Goal: Feedback & Contribution: Submit feedback/report problem

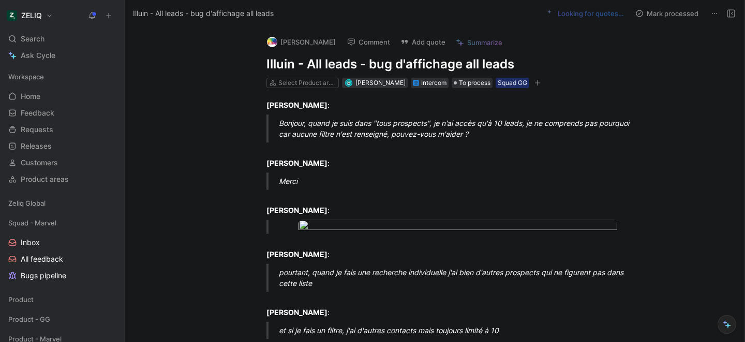
click at [315, 66] on h1 "Illuin - All leads - bug d'affichage all leads" at bounding box center [446, 64] width 358 height 17
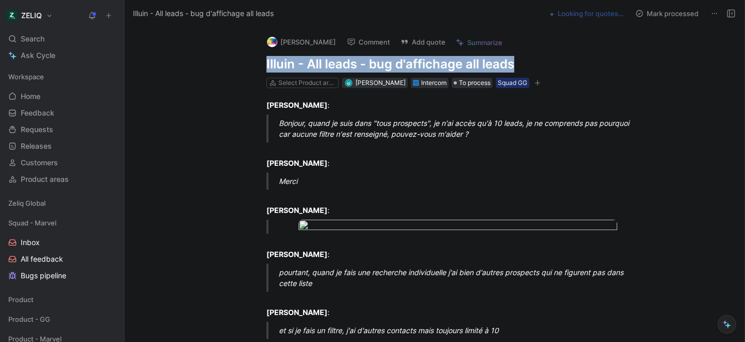
click at [315, 66] on h1 "Illuin - All leads - bug d'affichage all leads" at bounding box center [446, 64] width 358 height 17
copy h1 "Illuin - All leads - bug d'affichage all leads"
click at [411, 41] on button "Add quote" at bounding box center [423, 42] width 54 height 14
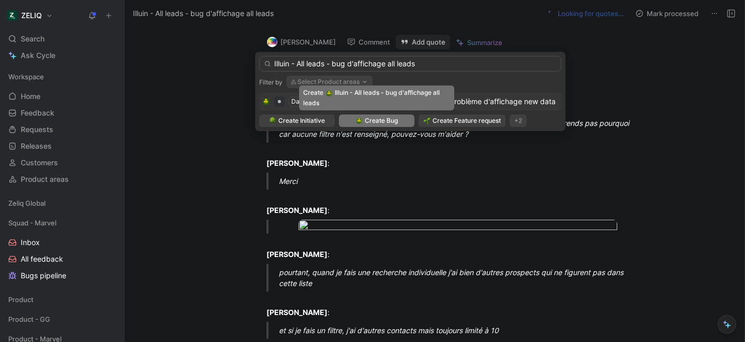
type input "Illuin - All leads - bug d'affichage all leads"
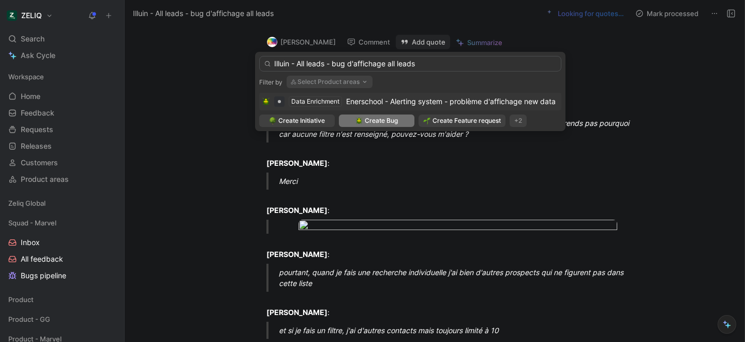
click at [360, 123] on img at bounding box center [359, 120] width 7 height 7
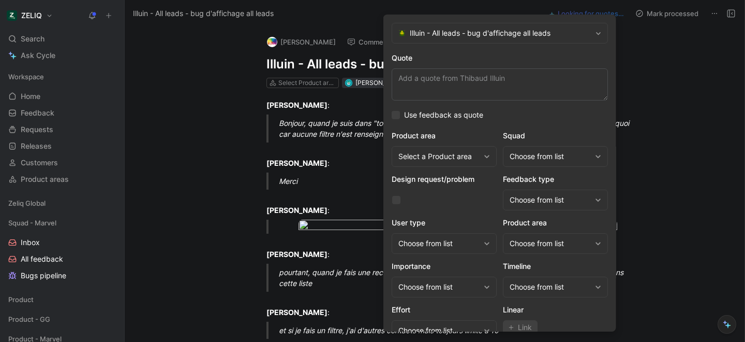
click at [464, 78] on textarea "Quote" at bounding box center [500, 84] width 216 height 32
paste textarea "quand je suis dans "tous prospects", je n'ai accès qu'à 10 leads, je ne compren…"
type textarea "quand je suis dans "tous prospects", je n'ai accès qu'à 10 leads, je ne compren…"
click at [533, 158] on div "Choose from list" at bounding box center [550, 156] width 81 height 12
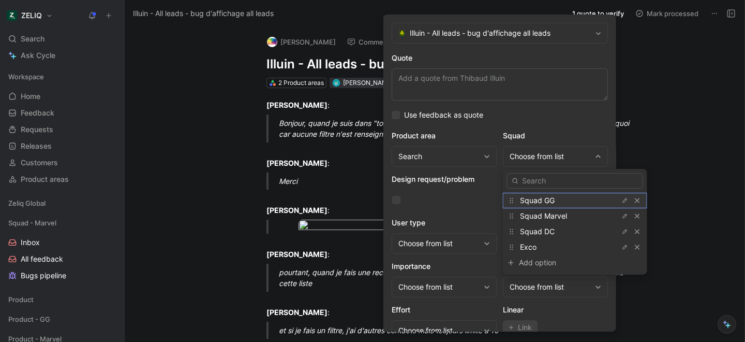
click at [545, 199] on span "Squad GG" at bounding box center [537, 200] width 35 height 9
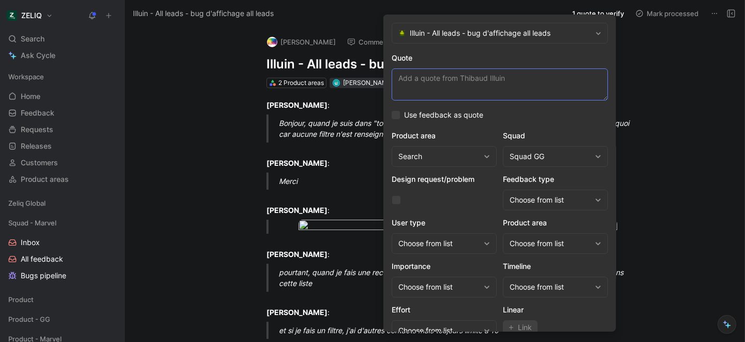
click at [450, 80] on textarea "Quote" at bounding box center [500, 84] width 216 height 32
paste textarea "quand je suis dans "tous prospects", je n'ai accès qu'à 10 leads, je ne compren…"
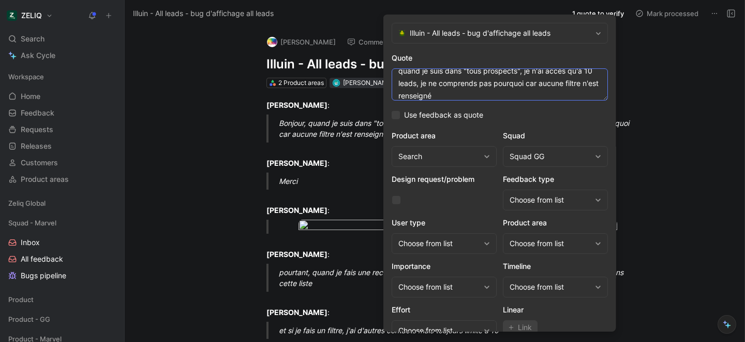
scroll to position [42, 0]
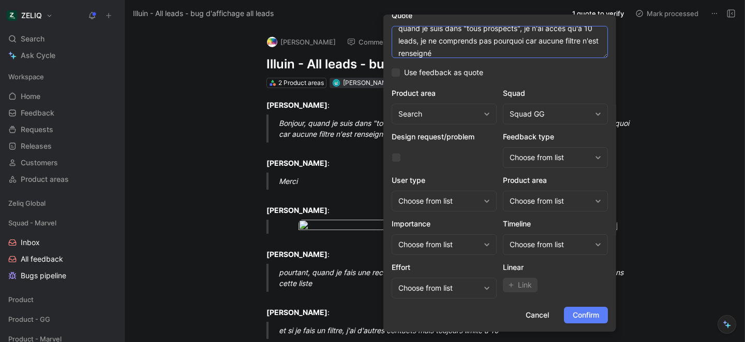
type textarea "quand je suis dans "tous prospects", je n'ai accès qu'à 10 leads, je ne compren…"
click at [583, 313] on span "Confirm" at bounding box center [586, 314] width 26 height 12
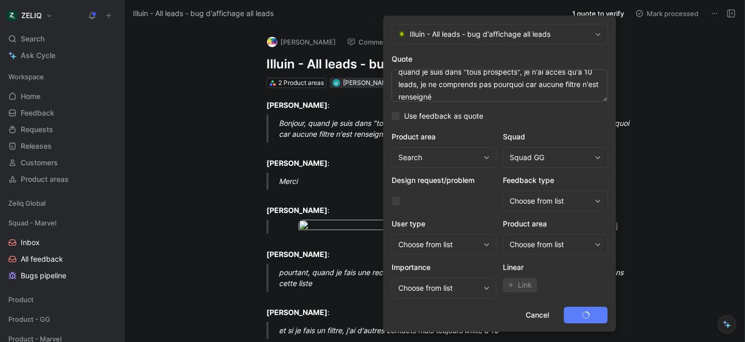
scroll to position [0, 0]
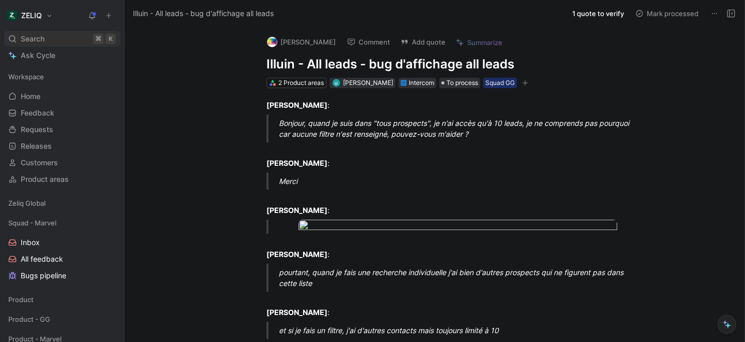
click at [46, 34] on div "Search ⌘ K" at bounding box center [62, 39] width 116 height 16
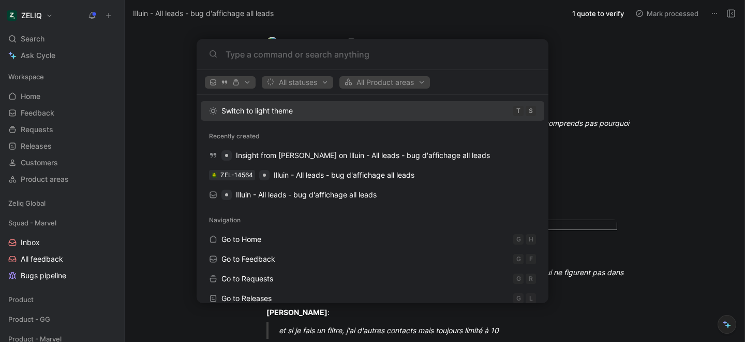
click at [179, 56] on body "ZELIQ Search ⌘ K Ask Cycle Workspace Home G then H Feedback G then F Requests G…" at bounding box center [372, 171] width 745 height 342
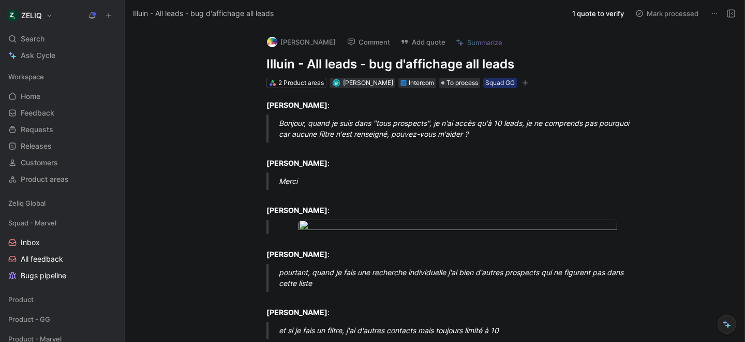
click at [319, 64] on h1 "Illuin - All leads - bug d'affichage all leads" at bounding box center [446, 64] width 358 height 17
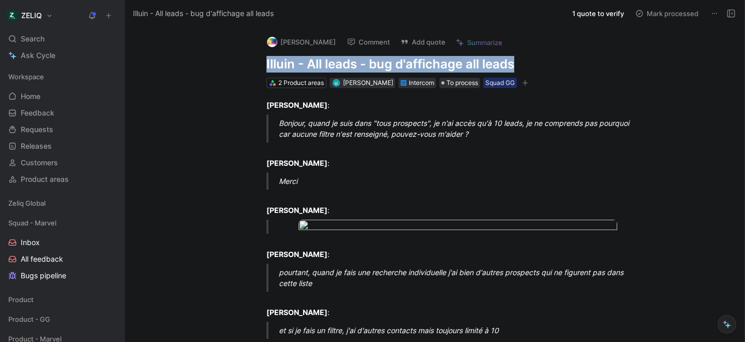
click at [319, 64] on h1 "Illuin - All leads - bug d'affichage all leads" at bounding box center [446, 64] width 358 height 17
copy h1 "Illuin - All leads - bug d'affichage all leads"
click at [70, 33] on div "Search ⌘ K" at bounding box center [62, 39] width 116 height 16
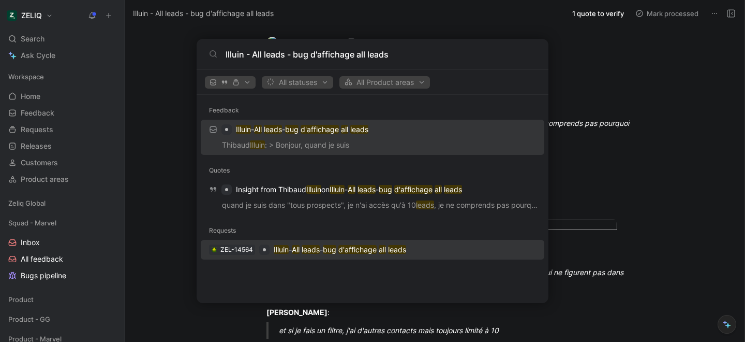
type input "Illuin - All leads - bug d'affichage all leads"
click at [234, 250] on div "ZEL-14564" at bounding box center [236, 249] width 33 height 10
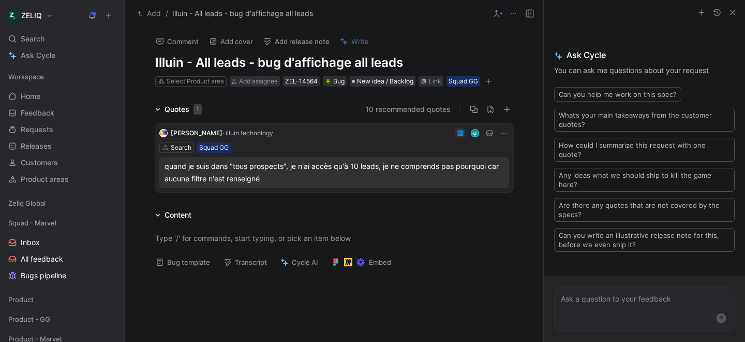
click at [182, 264] on button "Bug template" at bounding box center [183, 262] width 64 height 14
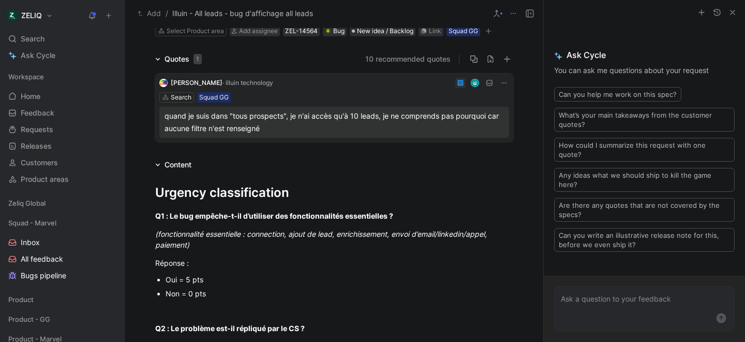
scroll to position [52, 0]
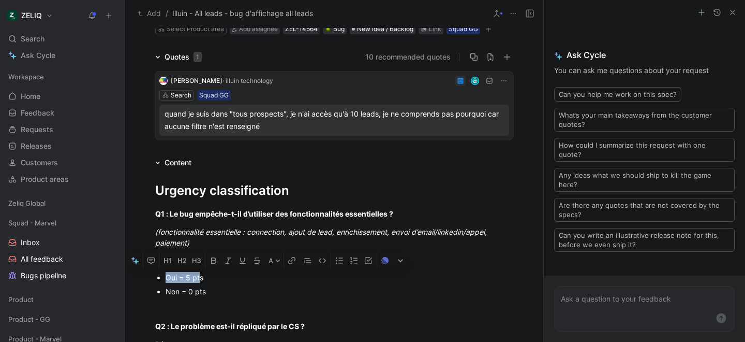
drag, startPoint x: 164, startPoint y: 278, endPoint x: 200, endPoint y: 277, distance: 36.7
click at [200, 277] on ul "Oui = 5 pts Non = 0 pts" at bounding box center [334, 284] width 397 height 28
click at [200, 276] on div "Oui = 5 pts" at bounding box center [340, 277] width 348 height 11
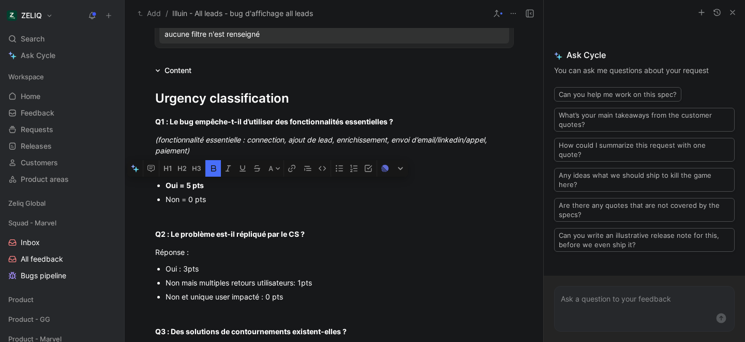
scroll to position [148, 0]
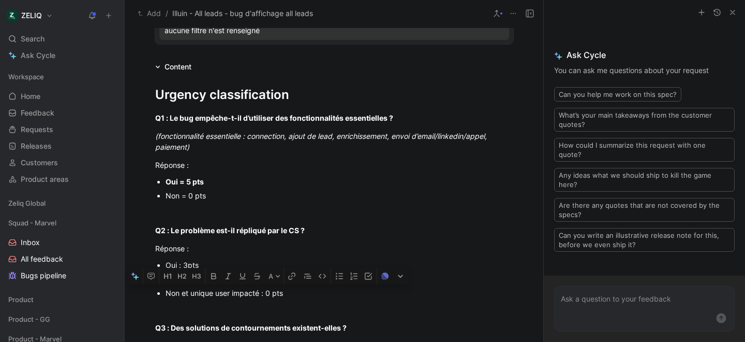
drag, startPoint x: 165, startPoint y: 292, endPoint x: 298, endPoint y: 295, distance: 133.6
click at [298, 295] on ul "Oui : 3pts Non mais multiples retours utilisateurs: 1pts Non et unique user imp…" at bounding box center [334, 279] width 397 height 42
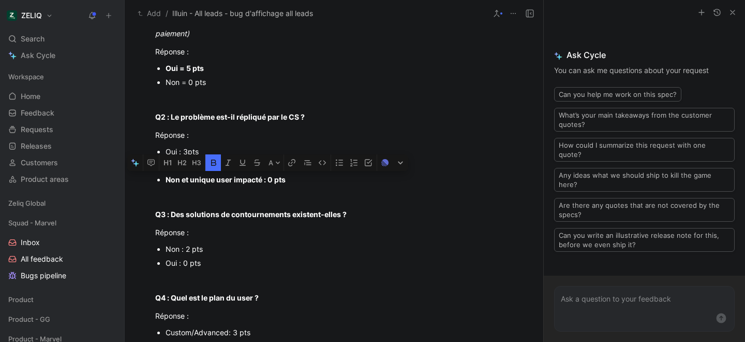
scroll to position [265, 0]
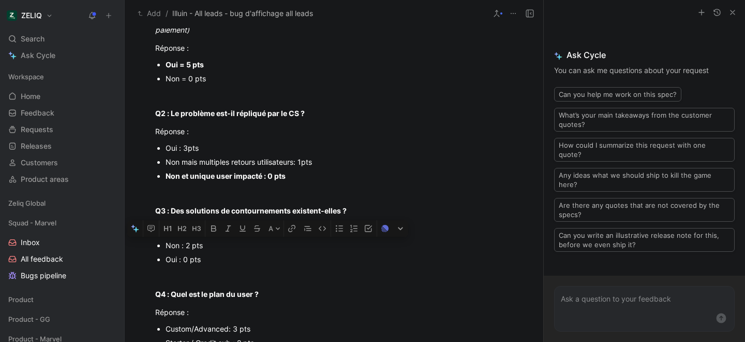
drag, startPoint x: 164, startPoint y: 244, endPoint x: 214, endPoint y: 245, distance: 50.7
click at [214, 245] on ul "Non : 2 pts Oui : 0 pts" at bounding box center [334, 252] width 397 height 28
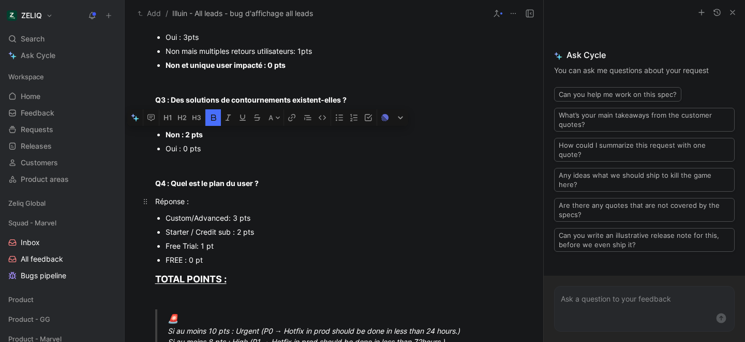
scroll to position [376, 0]
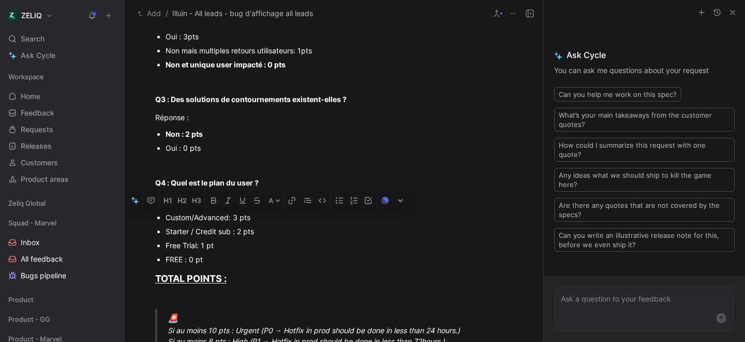
drag, startPoint x: 167, startPoint y: 216, endPoint x: 251, endPoint y: 216, distance: 84.4
click at [251, 216] on div "Custom/Advanced: 3 pts" at bounding box center [340, 217] width 348 height 11
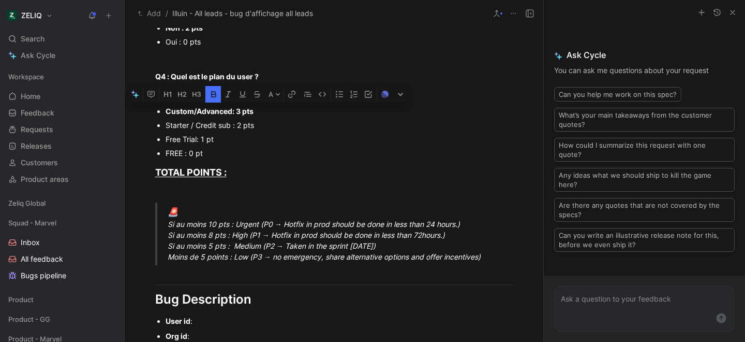
scroll to position [483, 0]
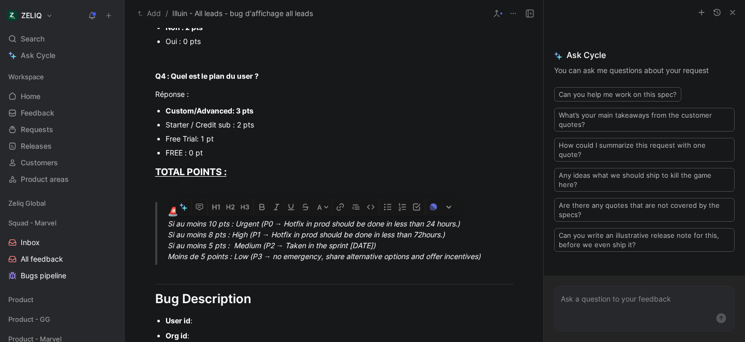
drag, startPoint x: 169, startPoint y: 226, endPoint x: 473, endPoint y: 224, distance: 304.3
click at [473, 224] on div "🚨 Si au moins 10 pts : Urgent (P0 → Hotfix in prod should be done in less than …" at bounding box center [347, 233] width 358 height 57
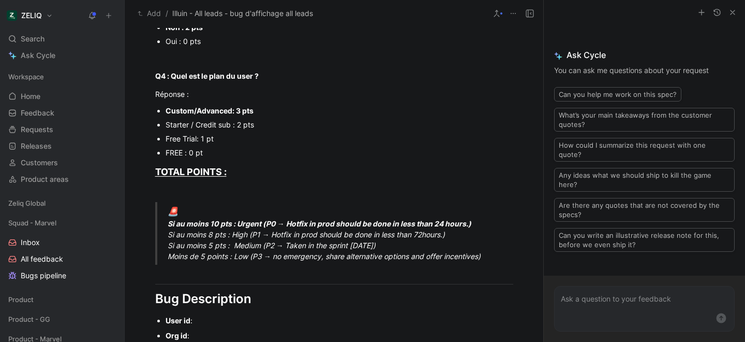
click at [484, 237] on div "🚨 Si au moins 10 pts : Urgent (P0 → Hotfix in prod should be done in less than …" at bounding box center [347, 233] width 358 height 57
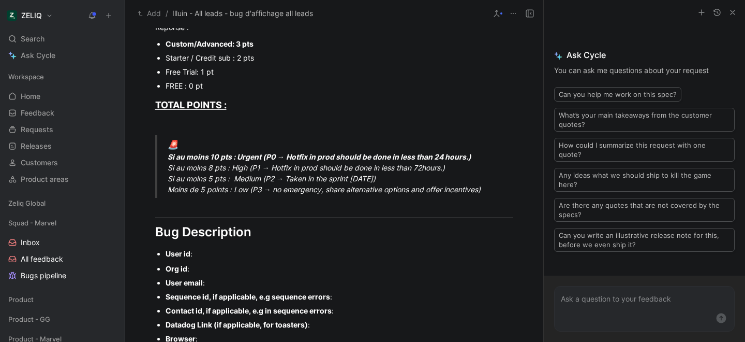
scroll to position [552, 0]
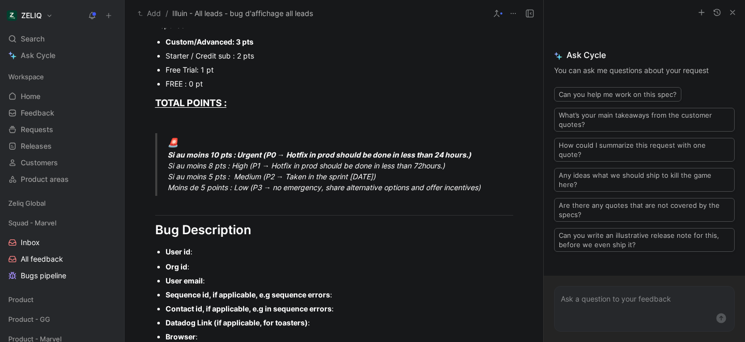
click at [217, 245] on p "User id :" at bounding box center [340, 251] width 348 height 14
click at [208, 253] on div "User id :" at bounding box center [340, 251] width 348 height 11
click at [199, 264] on div "Org id :" at bounding box center [340, 266] width 348 height 11
drag, startPoint x: 343, startPoint y: 267, endPoint x: 190, endPoint y: 264, distance: 152.2
click at [190, 264] on div "Org id : 08e55765-2862-4acc-a23d-f9e7dc94688f" at bounding box center [340, 266] width 348 height 11
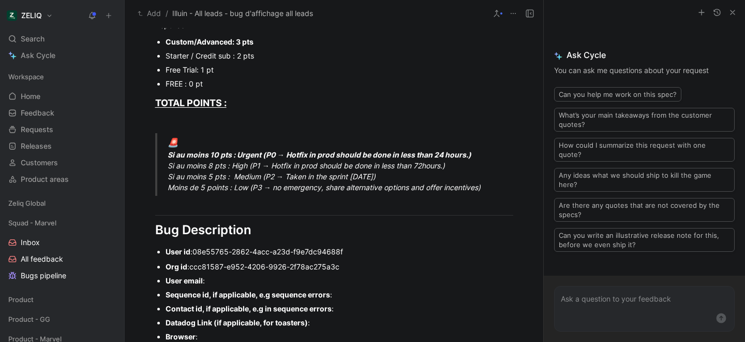
click at [224, 281] on div "User email :" at bounding box center [340, 280] width 348 height 11
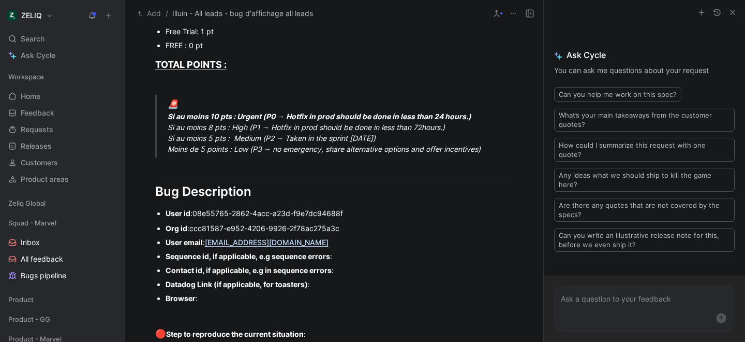
scroll to position [593, 0]
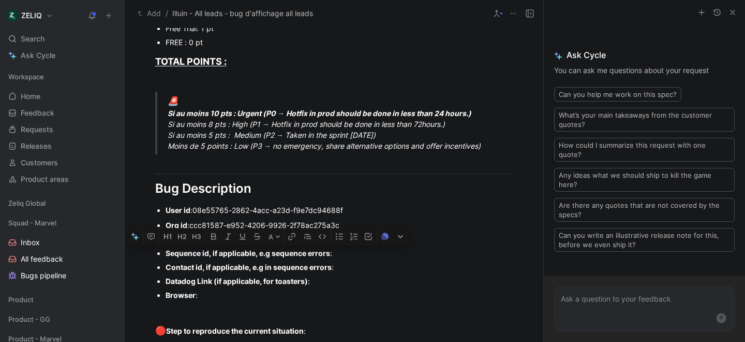
drag, startPoint x: 357, startPoint y: 249, endPoint x: 160, endPoint y: 255, distance: 196.7
click at [166, 255] on li "Sequence id, if applicable, e.g sequence errors :" at bounding box center [340, 253] width 348 height 14
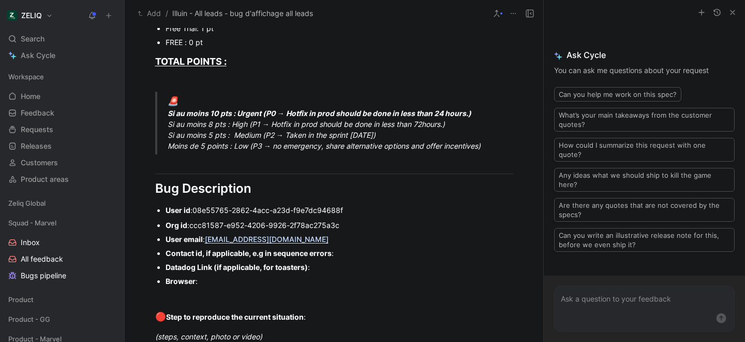
click at [359, 255] on div "Contact id, if applicable, e.g in sequence errors :" at bounding box center [340, 252] width 348 height 11
drag, startPoint x: 243, startPoint y: 284, endPoint x: 163, endPoint y: 254, distance: 86.3
click at [163, 254] on ul "Org id : ccc81587-e952-4206-9926-2f78ac275a3c User email : thibaud.argast@illui…" at bounding box center [334, 253] width 397 height 70
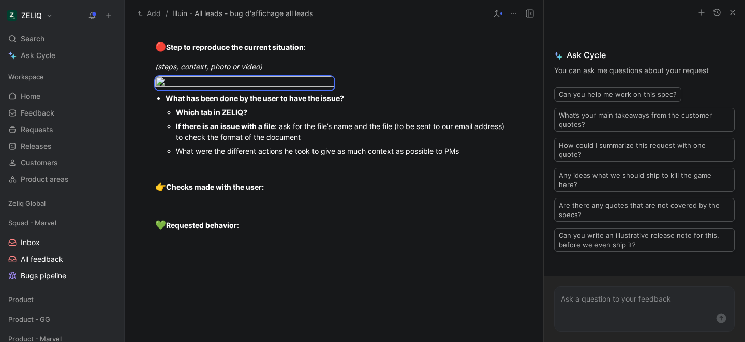
scroll to position [850, 0]
click at [275, 116] on div "Which tab in ZELIQ?" at bounding box center [344, 111] width 337 height 11
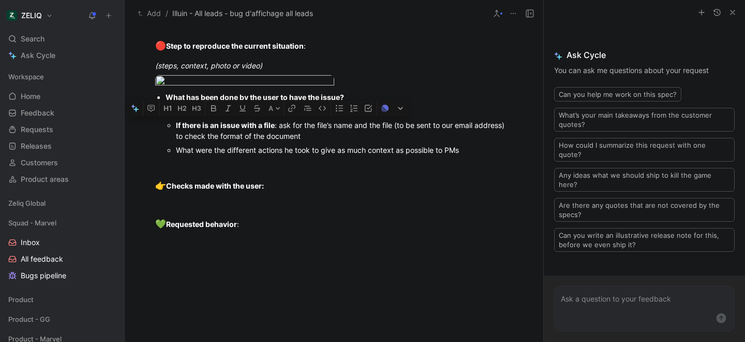
drag, startPoint x: 315, startPoint y: 215, endPoint x: 140, endPoint y: 205, distance: 175.2
click at [140, 157] on ul "What has been done by the user to have the issue? Which tab in ZELIQ? All leads…" at bounding box center [334, 123] width 397 height 67
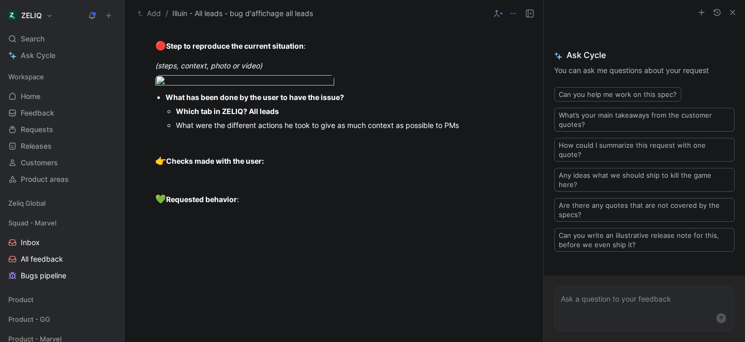
click at [473, 130] on div "What were the different actions he took to give as much context as possible to …" at bounding box center [344, 125] width 337 height 11
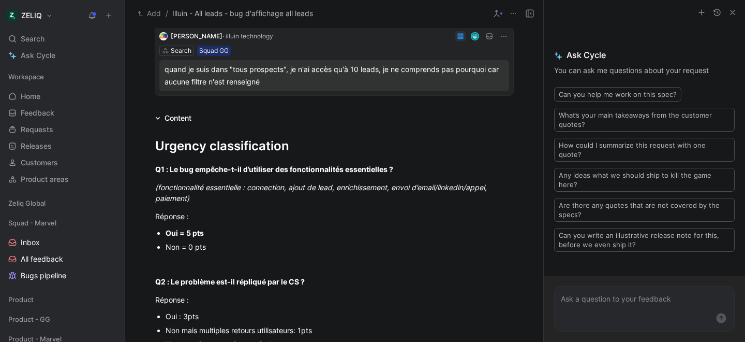
scroll to position [0, 0]
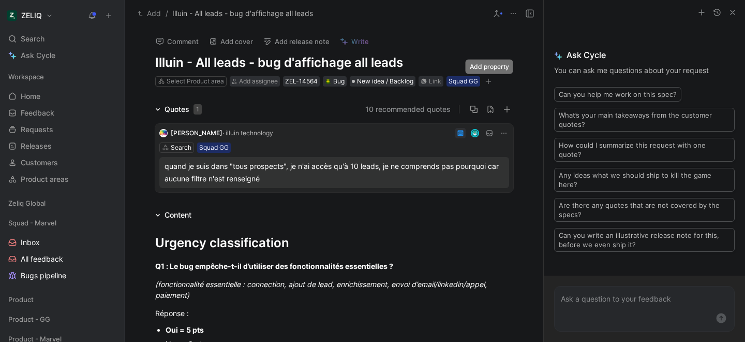
click at [491, 81] on icon "button" at bounding box center [488, 81] width 6 height 6
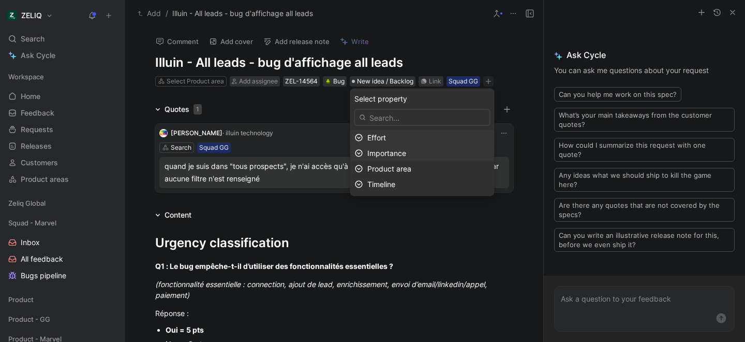
click at [392, 153] on span "Importance" at bounding box center [386, 153] width 39 height 9
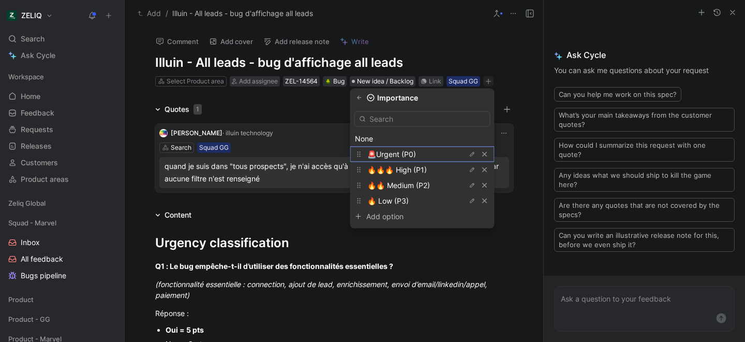
click at [392, 153] on span "🚨Urgent (P0)" at bounding box center [391, 154] width 49 height 9
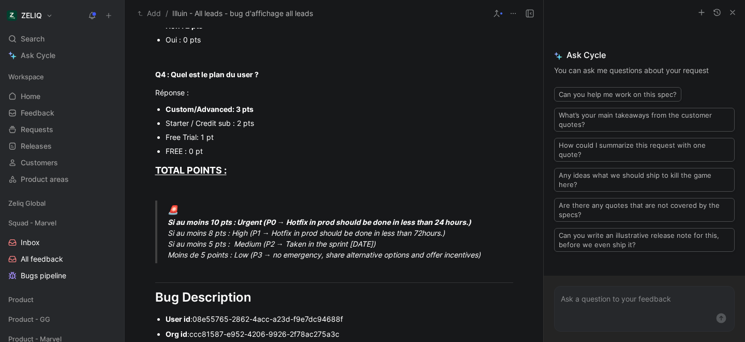
scroll to position [500, 0]
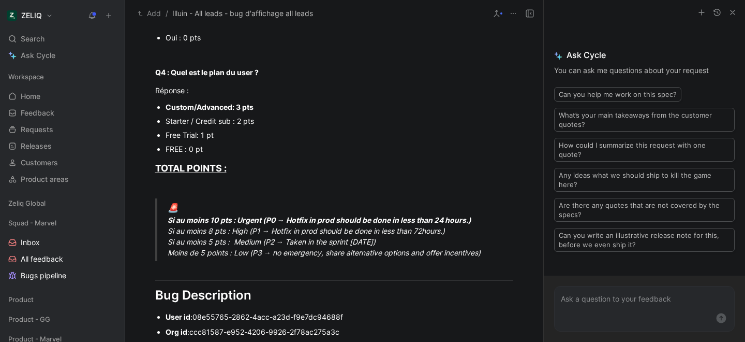
click at [734, 11] on use "button" at bounding box center [733, 12] width 4 height 4
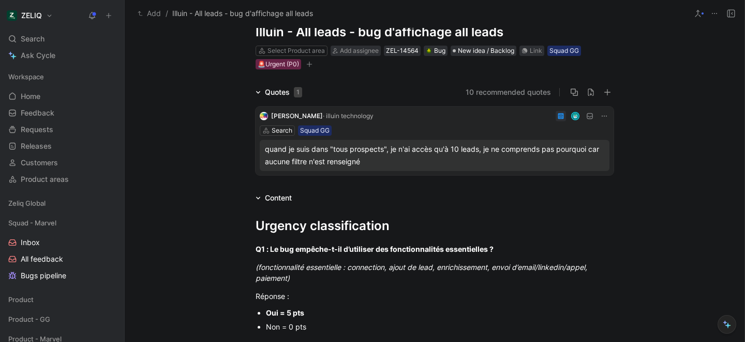
scroll to position [0, 0]
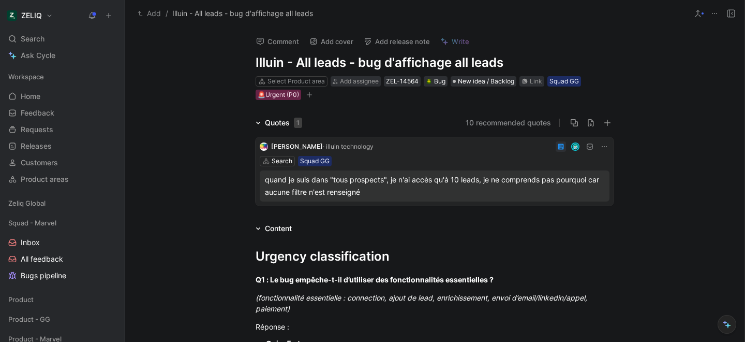
click at [341, 86] on div "Select Product area Add assignee ZEL-14564 Bug New idea / Backlog Link Squad GG…" at bounding box center [435, 88] width 360 height 26
click at [341, 85] on div "Add assignee" at bounding box center [359, 81] width 39 height 10
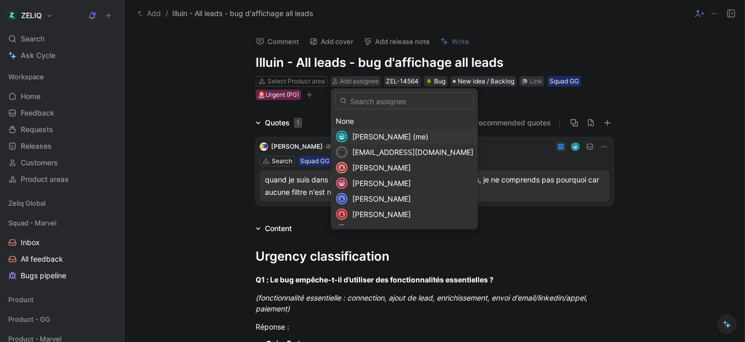
click at [357, 138] on span "Lucas Damoiseau (me)" at bounding box center [390, 136] width 76 height 9
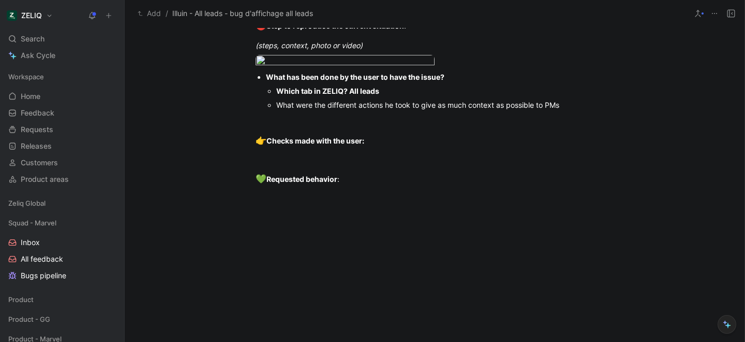
scroll to position [887, 0]
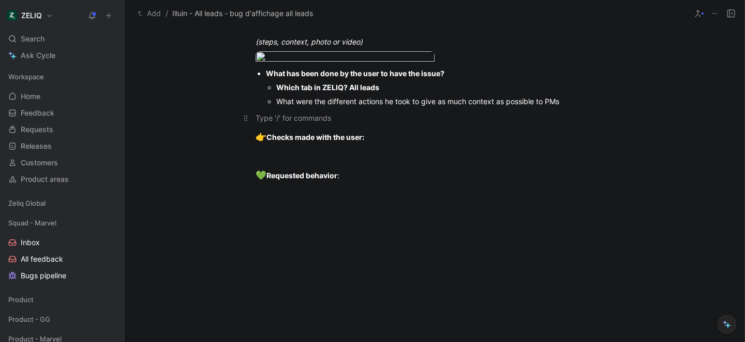
click at [359, 123] on div at bounding box center [435, 117] width 358 height 11
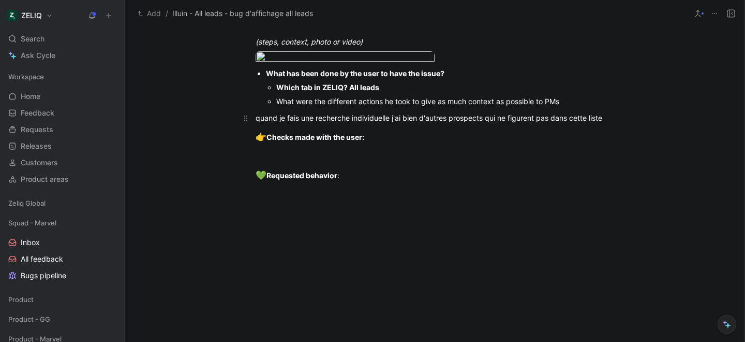
click at [257, 123] on div "quand je fais une recherche individuelle j'ai bien d'autres prospects qui ne fi…" at bounding box center [435, 117] width 358 height 11
click at [615, 126] on p "“quand je fais une recherche individuelle j'ai bien d'autres prospects qui ne f…" at bounding box center [434, 117] width 397 height 17
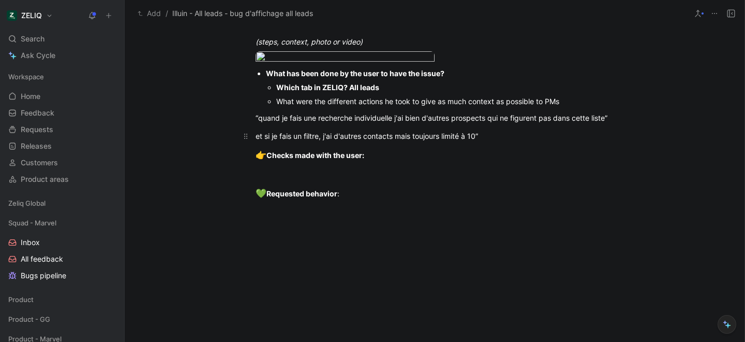
click at [255, 144] on p "et si je fais un filtre, j'ai d'autres contacts mais toujours limité à 10”" at bounding box center [434, 135] width 397 height 17
click at [510, 141] on div "“et si je fais un filtre, j'ai d'autres contacts mais toujours limité à 10”" at bounding box center [435, 135] width 358 height 11
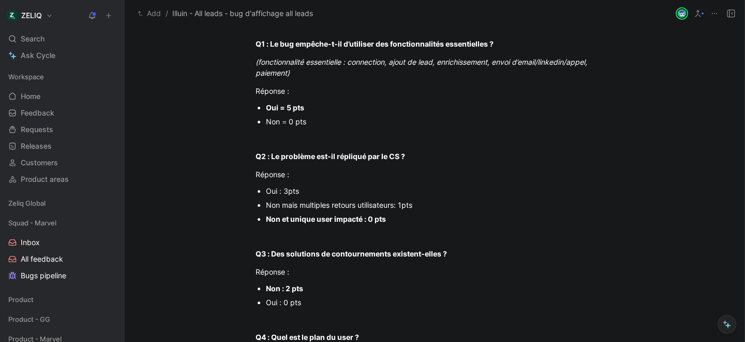
scroll to position [232, 0]
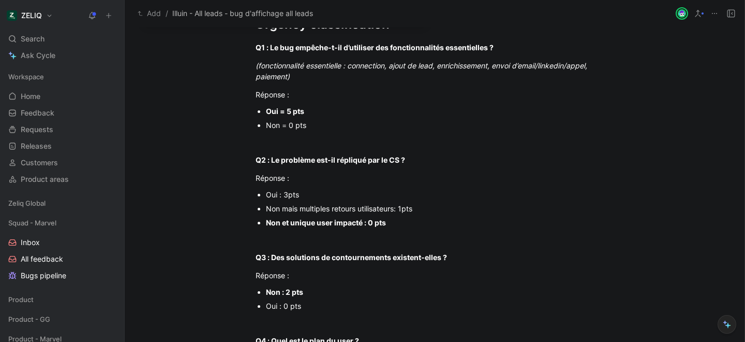
drag, startPoint x: 305, startPoint y: 112, endPoint x: 266, endPoint y: 110, distance: 39.4
click at [266, 110] on div "Oui = 5 pts" at bounding box center [440, 111] width 348 height 11
drag, startPoint x: 311, startPoint y: 124, endPoint x: 265, endPoint y: 125, distance: 45.5
click at [265, 125] on ul "Oui = 5 pts Non = 0 pts" at bounding box center [434, 118] width 397 height 28
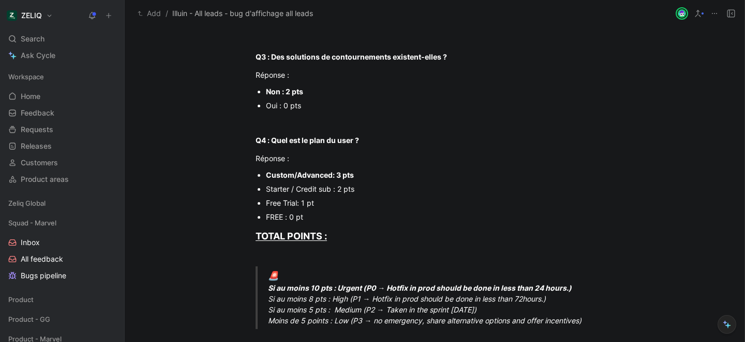
scroll to position [433, 0]
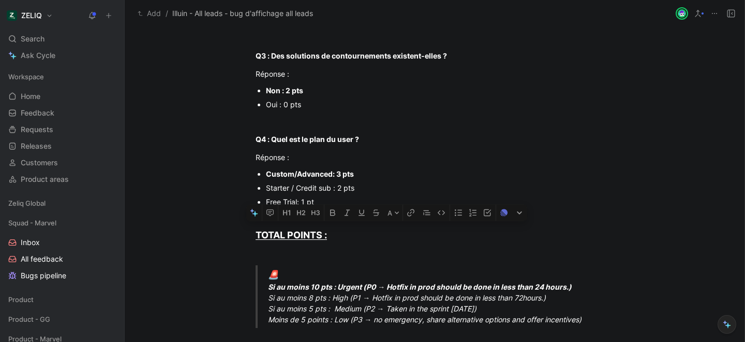
drag, startPoint x: 267, startPoint y: 310, endPoint x: 515, endPoint y: 312, distance: 248.9
click at [515, 312] on blockquote "🚨 Si au moins 10 pts : Urgent (P0 → Hotfix in prod should be done in less than …" at bounding box center [434, 296] width 397 height 63
click at [610, 258] on div at bounding box center [435, 255] width 358 height 11
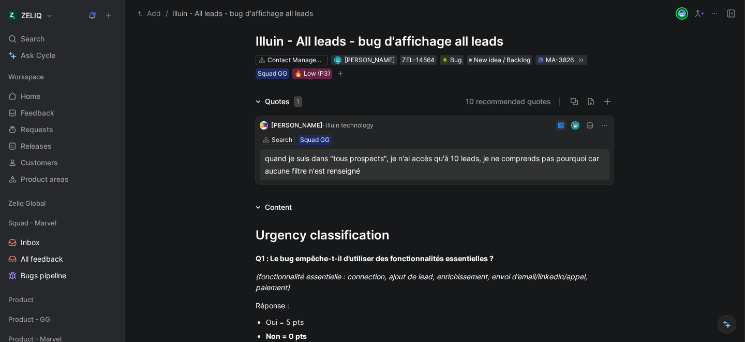
scroll to position [0, 0]
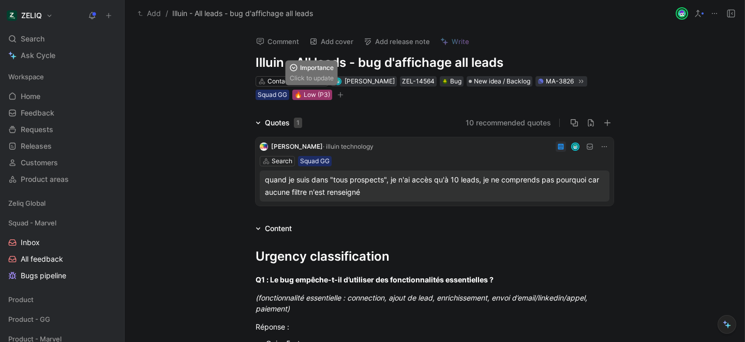
click at [307, 95] on div "🔥 Low (P3)" at bounding box center [312, 95] width 36 height 10
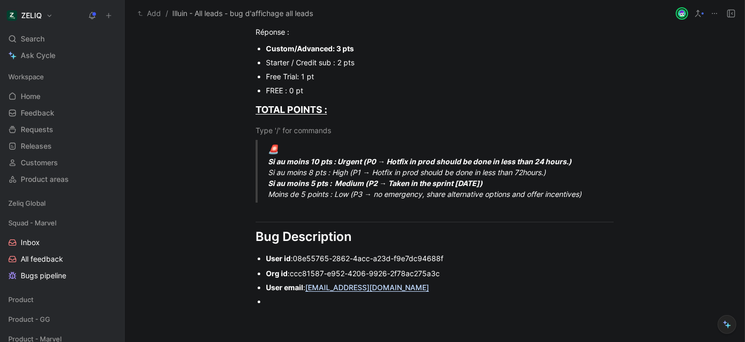
scroll to position [581, 0]
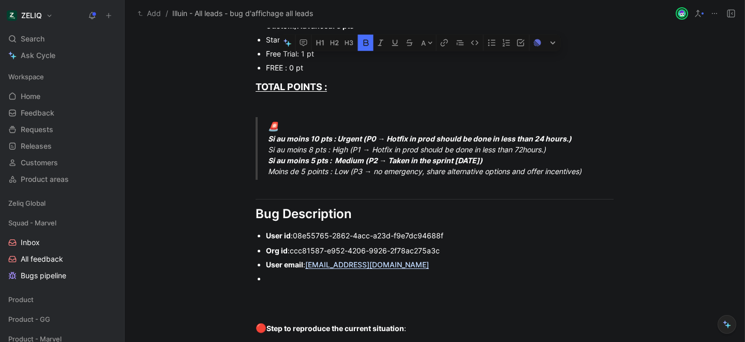
drag, startPoint x: 269, startPoint y: 138, endPoint x: 581, endPoint y: 141, distance: 311.6
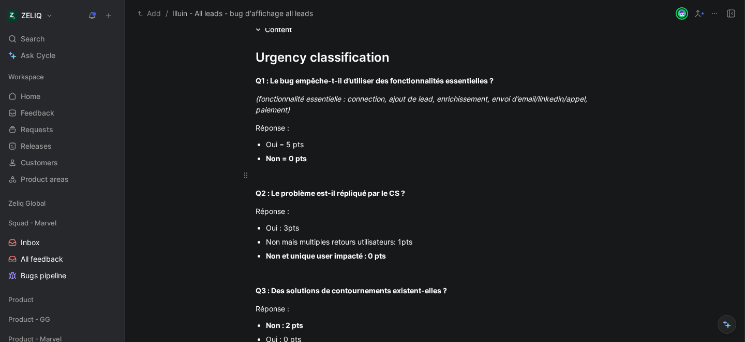
scroll to position [198, 0]
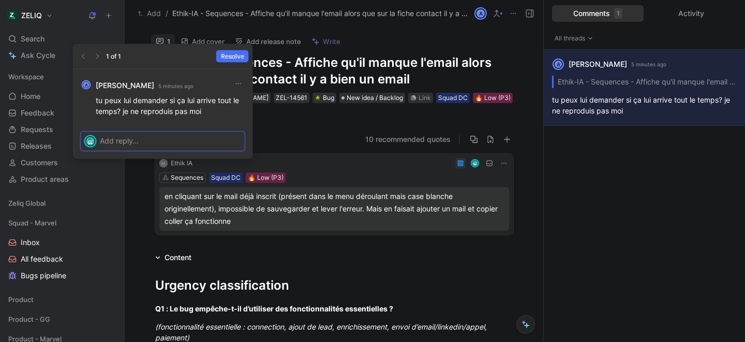
scroll to position [7, 0]
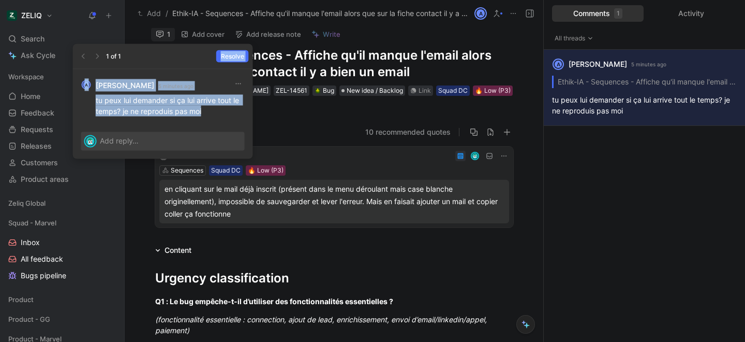
drag, startPoint x: 158, startPoint y: 56, endPoint x: 167, endPoint y: 120, distance: 64.3
click at [167, 120] on div "1 of 1 Resolve A Alexis Pradié 5 minutes ago tu peux lui demander si ça lui arr…" at bounding box center [163, 101] width 180 height 115
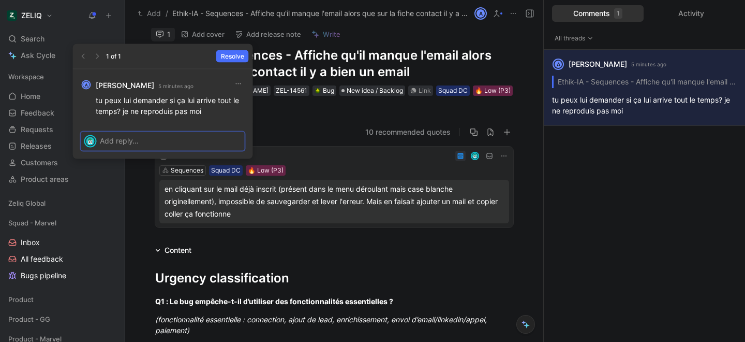
click at [172, 146] on div at bounding box center [172, 140] width 145 height 17
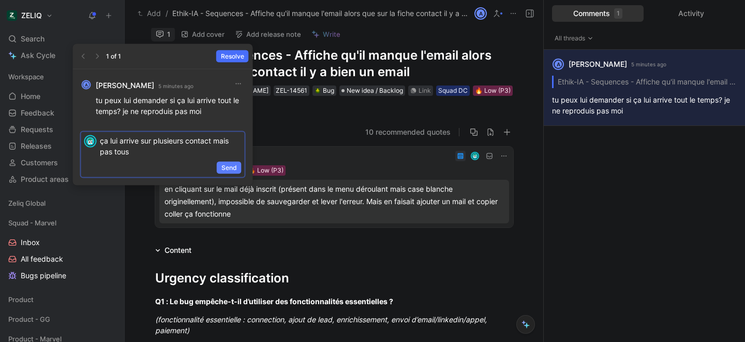
click at [221, 168] on button "Send" at bounding box center [229, 167] width 25 height 12
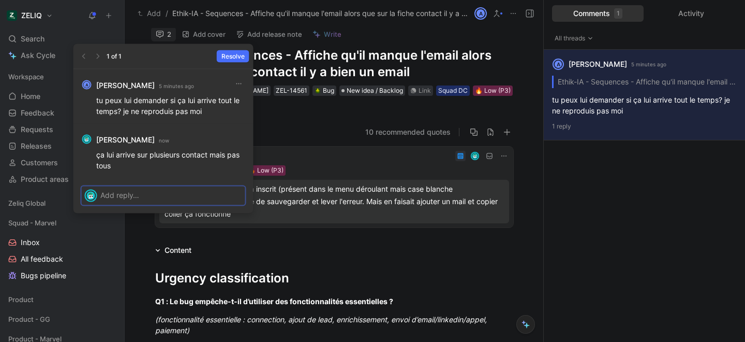
click at [139, 197] on p at bounding box center [171, 194] width 142 height 11
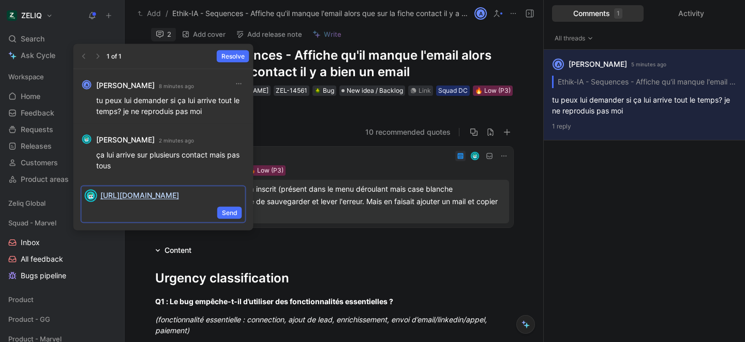
click at [179, 195] on link "[URL][DOMAIN_NAME]" at bounding box center [139, 194] width 79 height 9
click at [227, 211] on span "Send" at bounding box center [230, 213] width 16 height 10
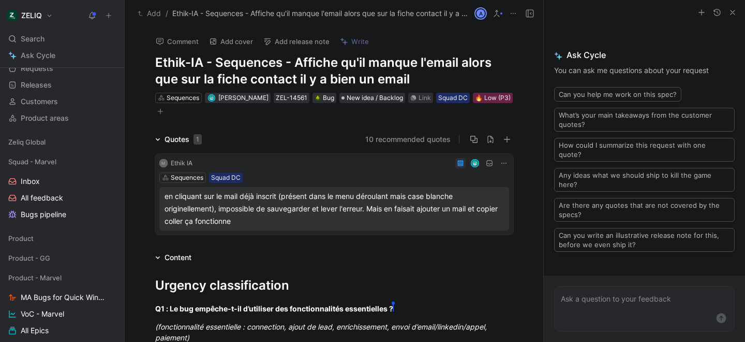
click at [165, 41] on button "Comment" at bounding box center [177, 41] width 52 height 14
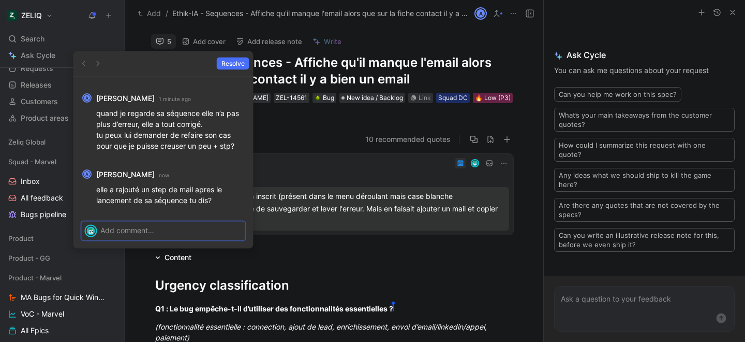
click at [153, 233] on p at bounding box center [171, 230] width 142 height 11
click at [235, 172] on icon "button" at bounding box center [239, 173] width 8 height 8
click at [158, 240] on div at bounding box center [163, 230] width 180 height 35
click at [154, 235] on div at bounding box center [172, 230] width 145 height 17
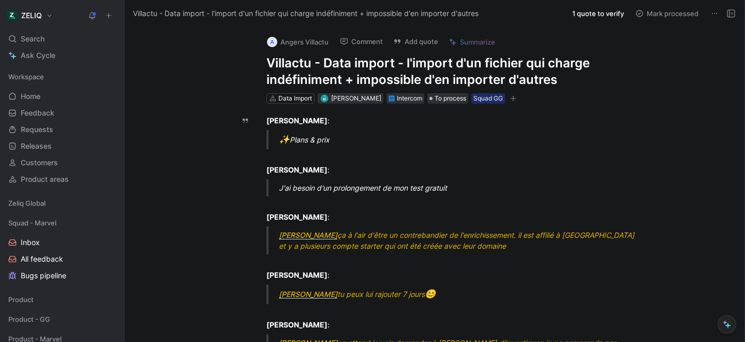
click at [312, 66] on h1 "Villactu - Data import - l'import d'un fichier qui charge indéfiniment + imposs…" at bounding box center [446, 71] width 358 height 33
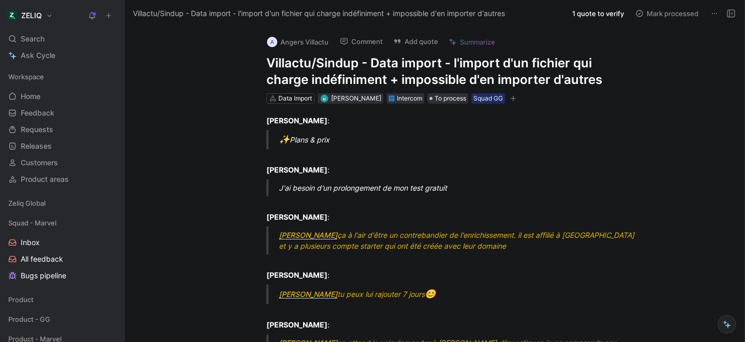
drag, startPoint x: 268, startPoint y: 64, endPoint x: 620, endPoint y: 83, distance: 352.5
click at [620, 83] on h1 "Villactu/Sindup - Data import - l'import d'un fichier qui charge indéfiniment +…" at bounding box center [446, 71] width 358 height 33
copy h1 "Villactu/Sindup - Data import - l'import d'un fichier qui charge indéfiniment +…"
click at [359, 43] on button "Comment" at bounding box center [361, 41] width 52 height 14
click at [408, 41] on button "Add quote" at bounding box center [416, 41] width 54 height 14
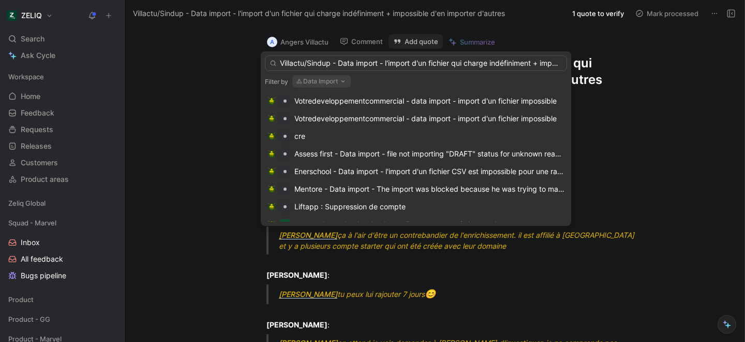
scroll to position [0, 97]
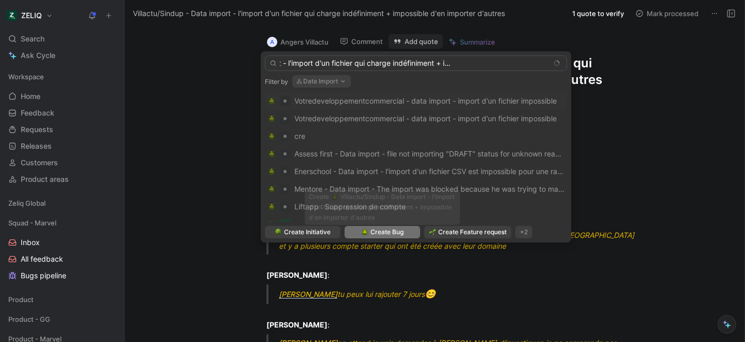
type input "Villactu/Sindup - Data import - l'import d'un fichier qui charge indéfiniment +…"
click at [366, 236] on div "Create Bug" at bounding box center [382, 232] width 42 height 10
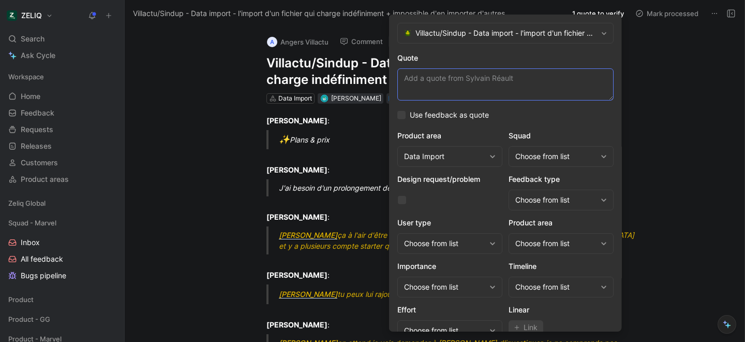
click at [438, 79] on textarea "Quote" at bounding box center [505, 84] width 216 height 32
paste textarea "j'ai encore un soucis avec l'import"
paste textarea "Je n'arrive pas non plus à relancer un nouvel import"
click at [522, 76] on textarea "j'ai encore un soucis avec l'import Je n'arrive pas non plus à relancer un nouv…" at bounding box center [505, 84] width 216 height 32
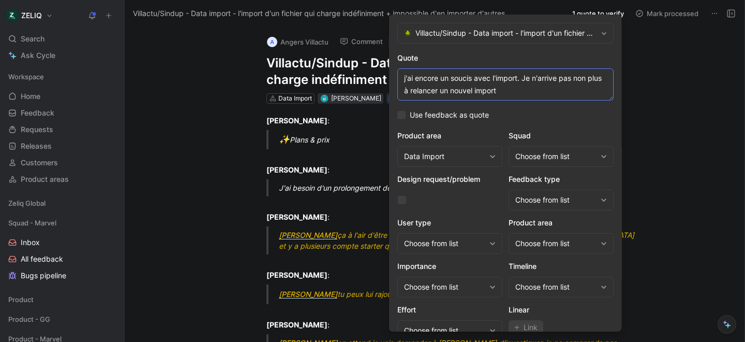
type textarea "j'ai encore un soucis avec l'import. Je n'arrive pas non plus à relancer un nou…"
click at [557, 161] on div "Choose from list" at bounding box center [555, 156] width 81 height 12
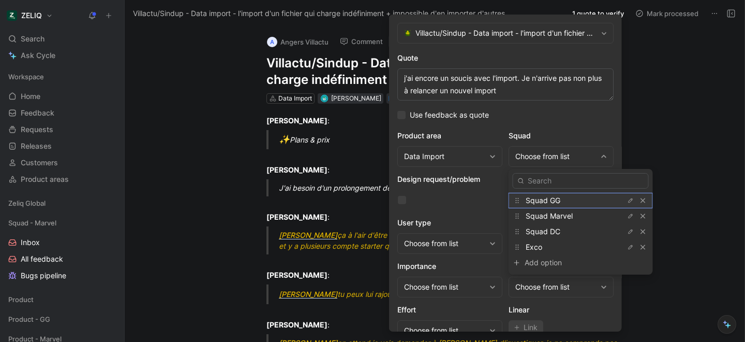
click at [559, 203] on span "Squad GG" at bounding box center [543, 200] width 35 height 9
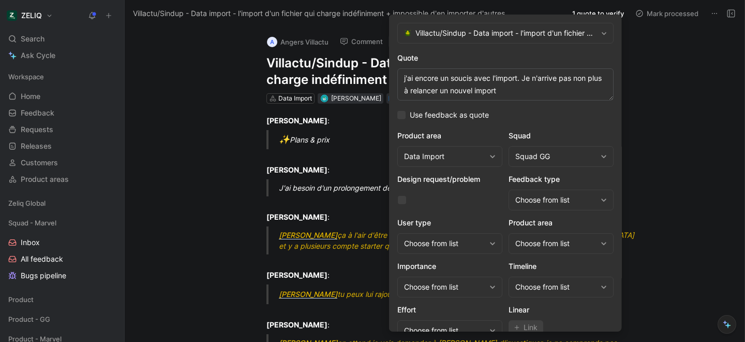
scroll to position [42, 0]
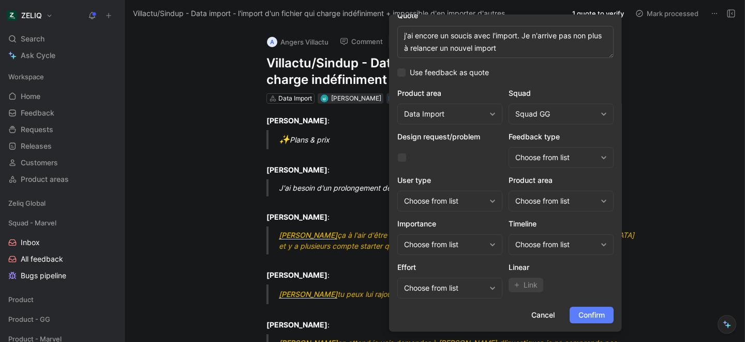
click at [598, 320] on span "Confirm" at bounding box center [592, 314] width 26 height 12
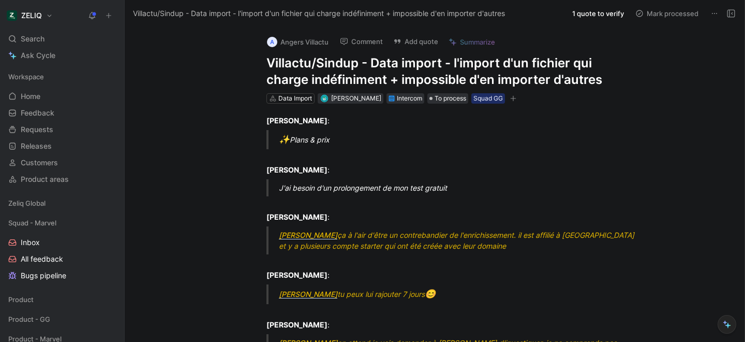
drag, startPoint x: 265, startPoint y: 61, endPoint x: 547, endPoint y: 82, distance: 282.9
click at [547, 82] on div "A Angers Villactu Comment Add quote Summarize Villactu/Sindup - Data import - l…" at bounding box center [445, 66] width 397 height 78
click at [533, 72] on h1 "Villactu/Sindup - Data import - l'import d'un fichier qui charge indéfiniment +…" at bounding box center [446, 71] width 358 height 33
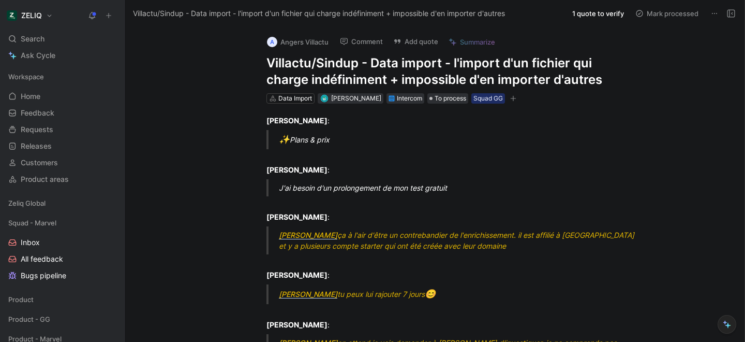
copy h1 "Villactu/Sindup - Data import - l'import d'un fichier qui charge indéfiniment +…"
click at [47, 38] on div "Search ⌘ K" at bounding box center [62, 39] width 116 height 16
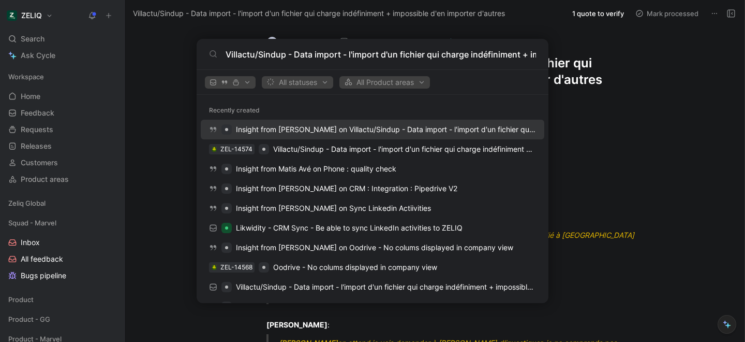
scroll to position [0, 126]
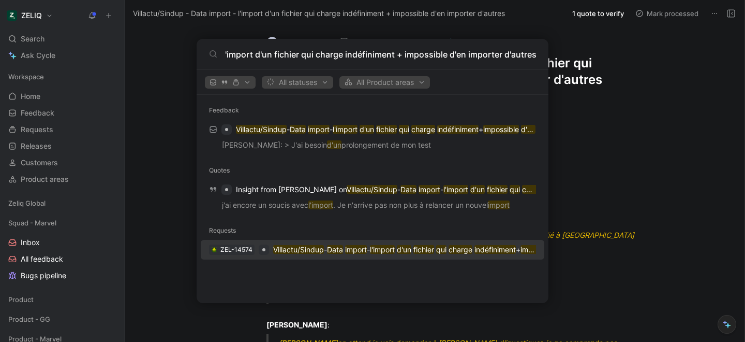
type input "Villactu/Sindup - Data import - l'import d'un fichier qui charge indéfiniment +…"
click at [308, 246] on mark "Villactu/Sindup" at bounding box center [298, 249] width 51 height 9
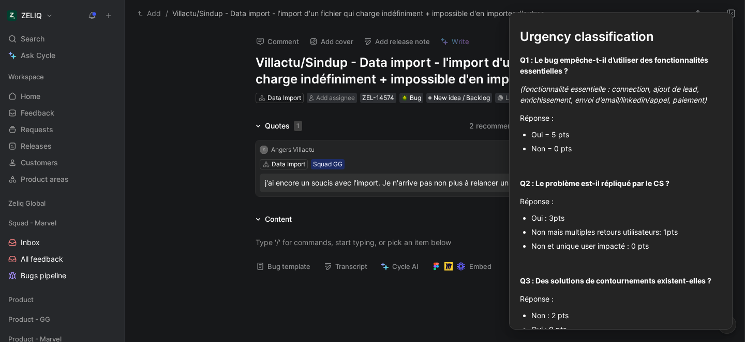
click at [276, 269] on button "Bug template" at bounding box center [284, 266] width 64 height 14
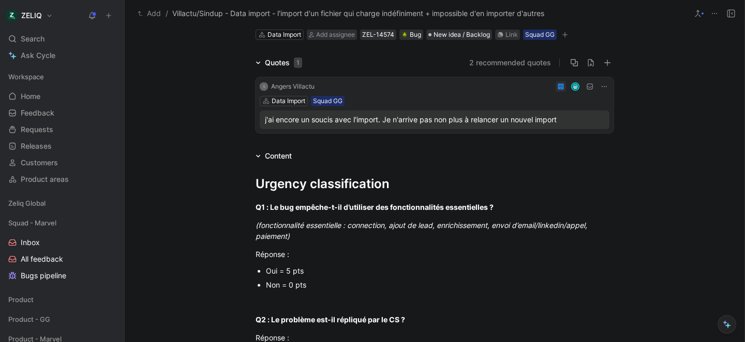
scroll to position [64, 0]
drag, startPoint x: 264, startPoint y: 269, endPoint x: 314, endPoint y: 272, distance: 49.8
click at [314, 272] on ul "Oui = 5 pts Non = 0 pts" at bounding box center [434, 277] width 397 height 28
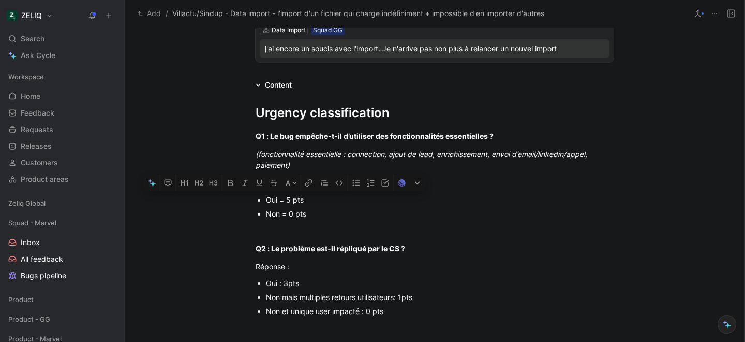
scroll to position [144, 0]
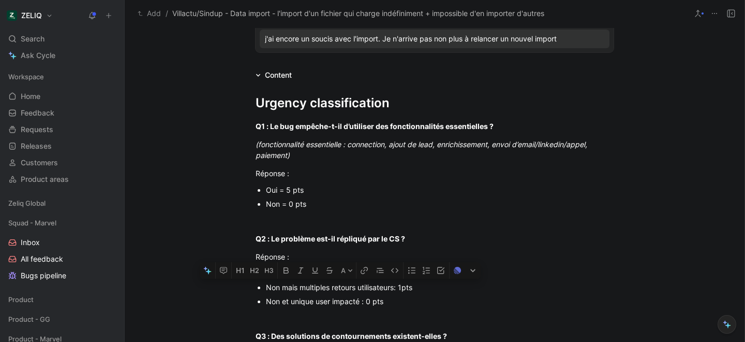
drag, startPoint x: 266, startPoint y: 287, endPoint x: 420, endPoint y: 289, distance: 154.3
click at [420, 289] on ul "Oui : 3pts Non mais multiples retours utilisateurs: 1pts Non et unique user imp…" at bounding box center [434, 287] width 397 height 42
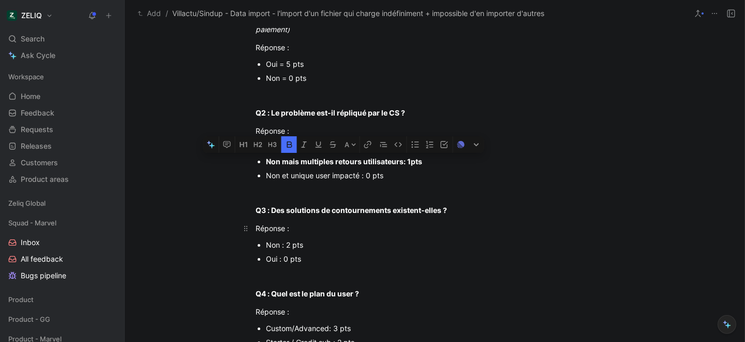
scroll to position [272, 0]
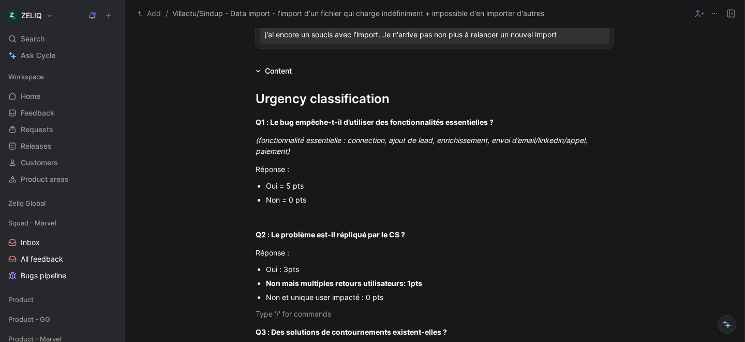
scroll to position [150, 0]
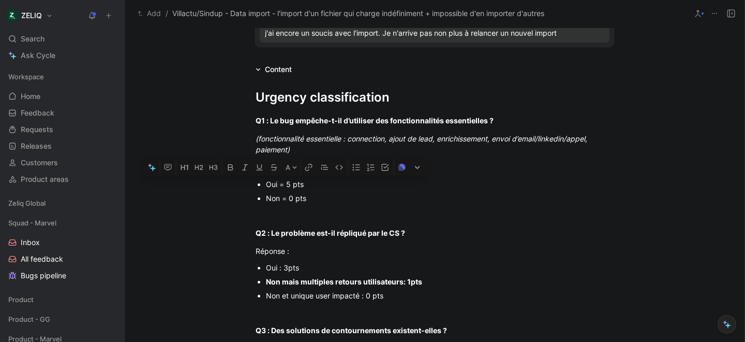
drag, startPoint x: 266, startPoint y: 184, endPoint x: 307, endPoint y: 184, distance: 40.9
click at [307, 184] on div "Oui = 5 pts" at bounding box center [440, 184] width 348 height 11
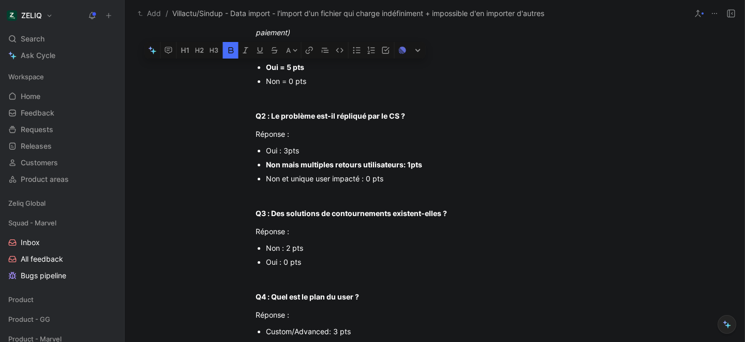
scroll to position [269, 0]
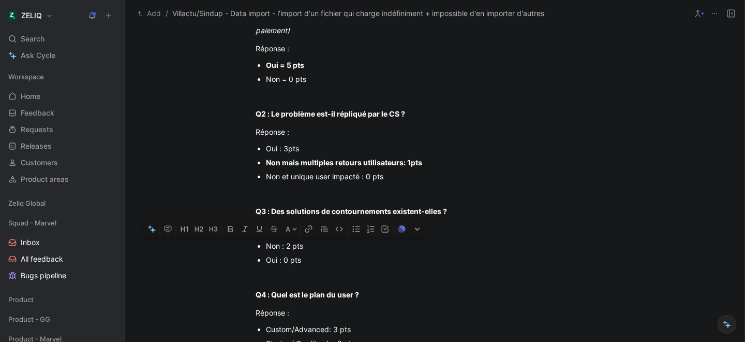
drag, startPoint x: 266, startPoint y: 246, endPoint x: 307, endPoint y: 246, distance: 41.4
click at [307, 246] on div "Non : 2 pts" at bounding box center [440, 245] width 348 height 11
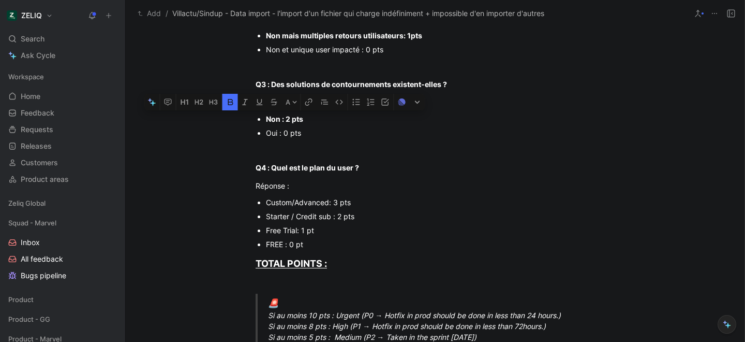
scroll to position [397, 0]
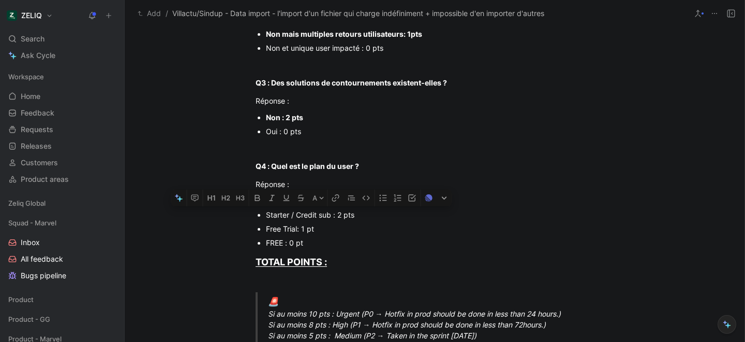
drag, startPoint x: 265, startPoint y: 214, endPoint x: 368, endPoint y: 212, distance: 103.0
click at [368, 212] on ul "Custom/Advanced: 3 pts Starter / Credit sub : 2 pts Free Trial: 1 pt FREE : 0 pt" at bounding box center [434, 222] width 397 height 56
click at [194, 249] on div "Urgency classification Q1 : Le bug empêche-t-il d’utiliser des fonctionnalités …" at bounding box center [435, 279] width 620 height 902
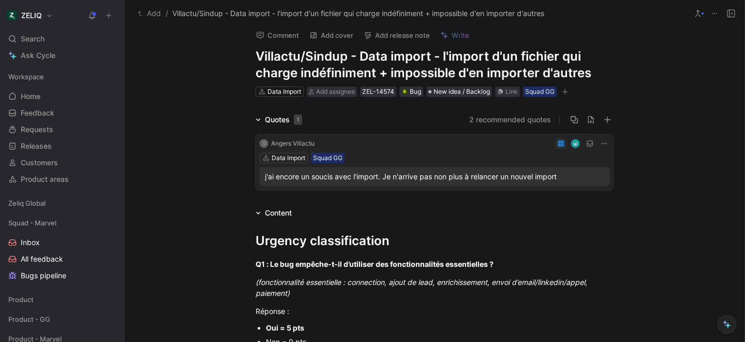
scroll to position [0, 0]
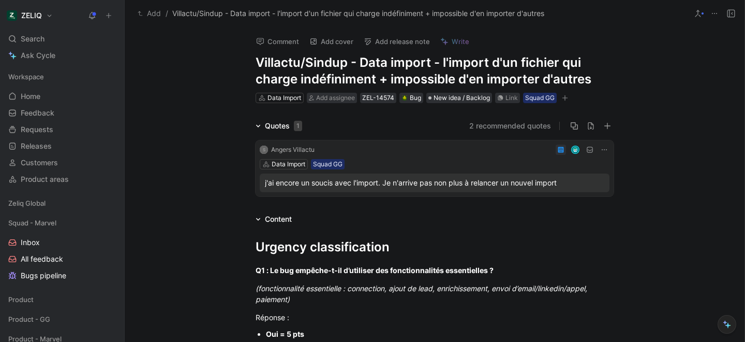
click at [503, 126] on button "2 recommended quotes" at bounding box center [510, 126] width 82 height 12
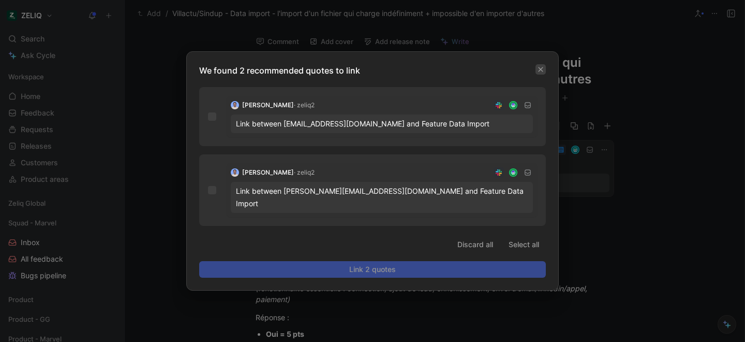
click at [544, 71] on button "button" at bounding box center [541, 69] width 10 height 10
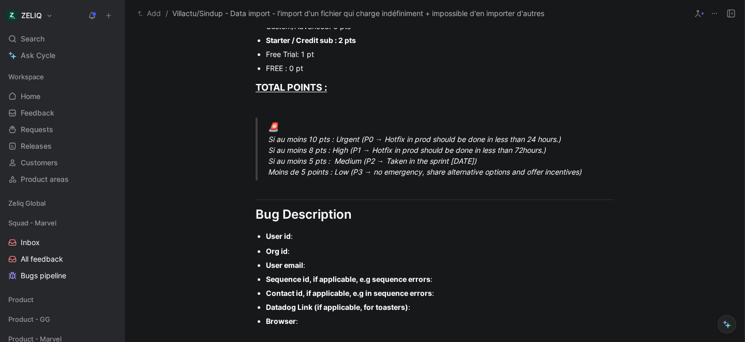
scroll to position [573, 0]
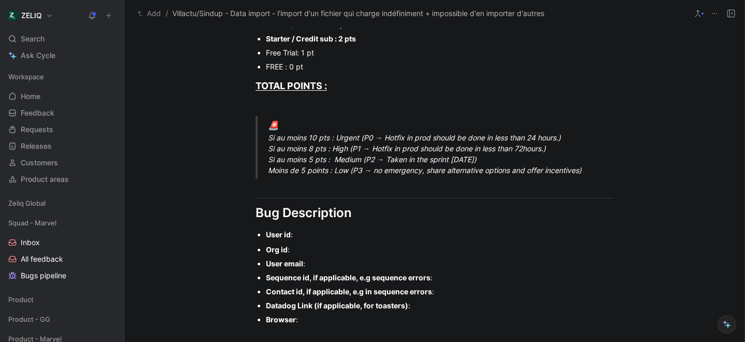
click at [326, 262] on div "User email :" at bounding box center [440, 263] width 348 height 11
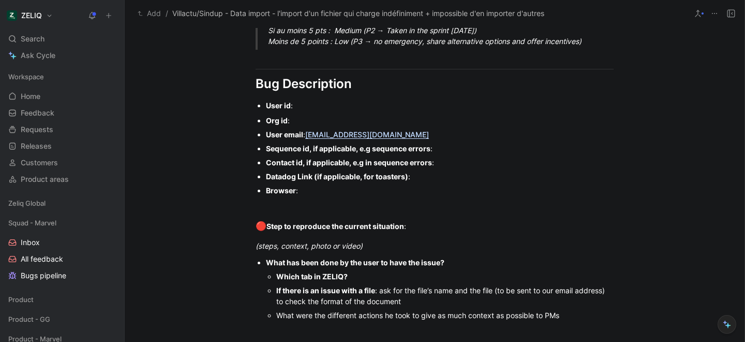
scroll to position [712, 0]
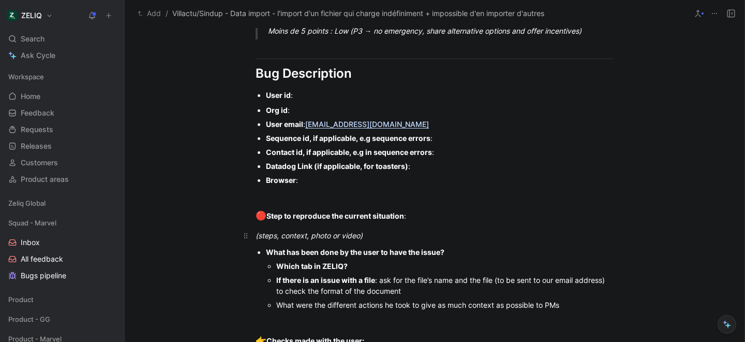
click at [378, 234] on div "(steps, context, photo or video)" at bounding box center [435, 235] width 358 height 11
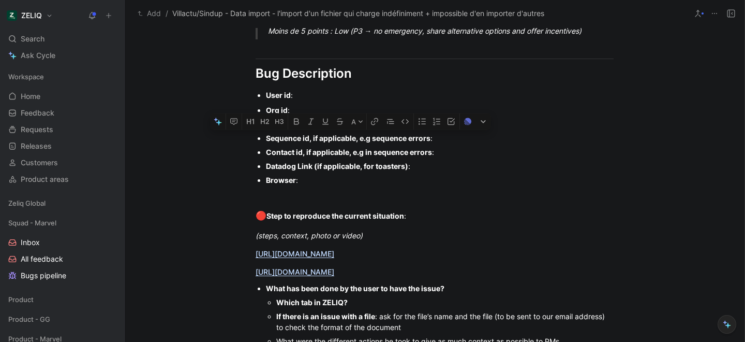
drag, startPoint x: 451, startPoint y: 138, endPoint x: 247, endPoint y: 142, distance: 203.4
click at [247, 142] on ul "Org id : User email : contact-angers@villactu.fr Sequence id, if applicable, e.…" at bounding box center [434, 145] width 397 height 84
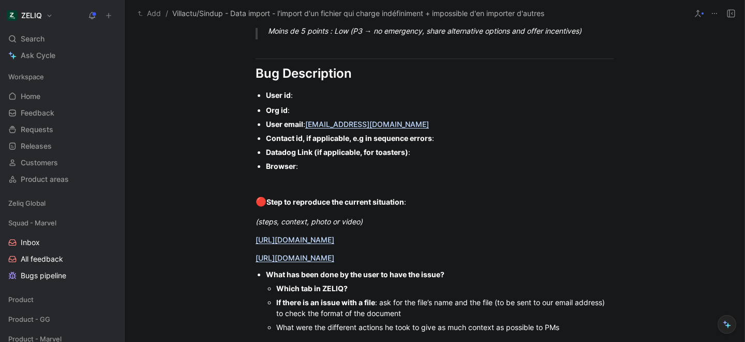
click at [445, 139] on div "Contact id, if applicable, e.g in sequence errors :" at bounding box center [440, 137] width 348 height 11
drag, startPoint x: 445, startPoint y: 139, endPoint x: 257, endPoint y: 141, distance: 188.4
click at [257, 141] on ul "Org id : User email : contact-angers@villactu.fr Contact id, if applicable, e.g…" at bounding box center [434, 138] width 397 height 70
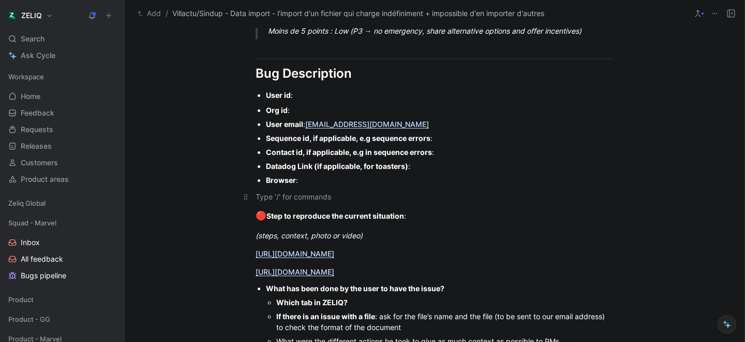
click at [466, 191] on div at bounding box center [435, 196] width 358 height 11
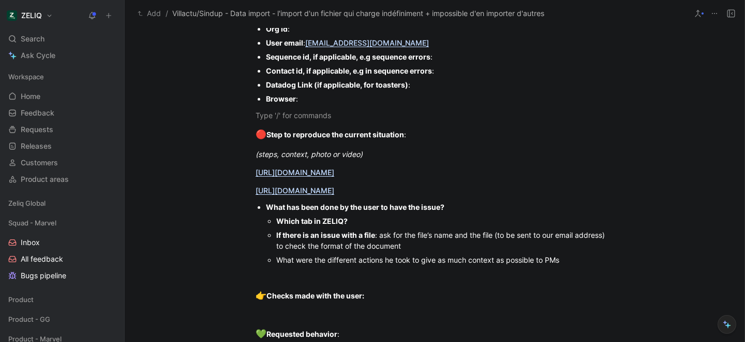
scroll to position [794, 0]
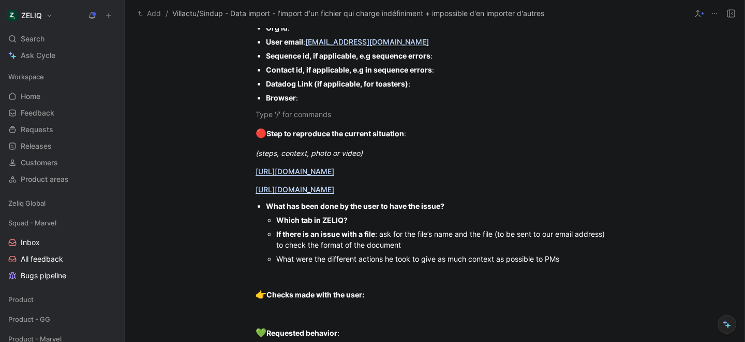
click at [431, 243] on div "If there is an issue with a file : ask for the file’s name and the file (to be …" at bounding box center [444, 239] width 337 height 22
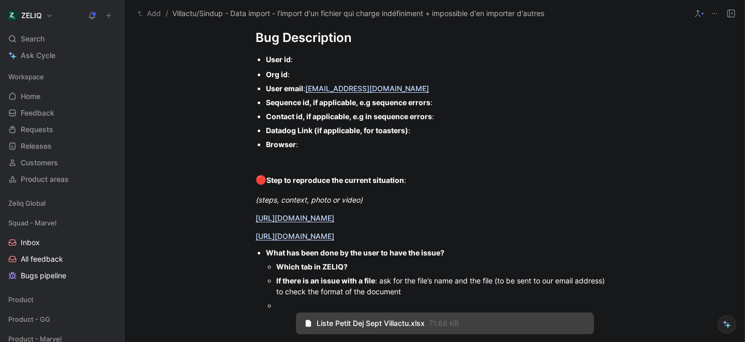
scroll to position [749, 0]
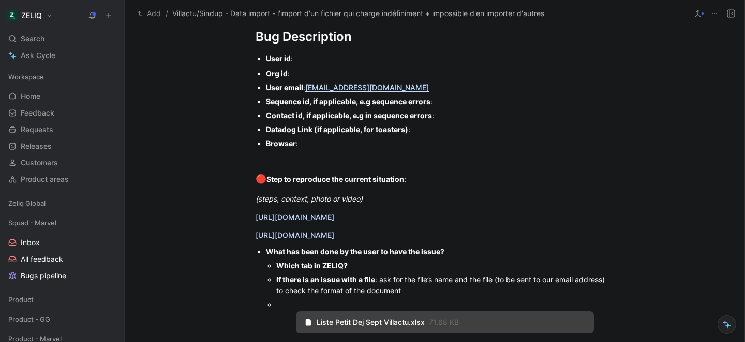
click at [325, 146] on div "Browser :" at bounding box center [440, 143] width 348 height 11
click at [445, 101] on div "Sequence id, if applicable, e.g sequence errors :" at bounding box center [440, 101] width 348 height 11
drag, startPoint x: 348, startPoint y: 141, endPoint x: 256, endPoint y: 98, distance: 101.2
click at [256, 98] on ul "Org id : User email : contact-angers@villactu.fr Sequence id, if applicable, e.…" at bounding box center [434, 108] width 397 height 84
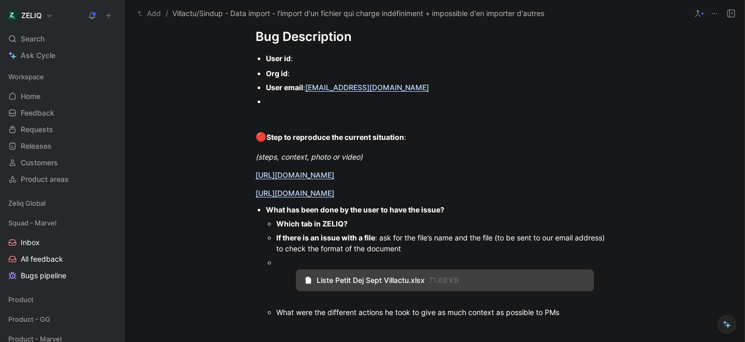
click at [302, 64] on p "User id :" at bounding box center [440, 58] width 348 height 14
click at [313, 73] on div "Org id :" at bounding box center [440, 73] width 348 height 11
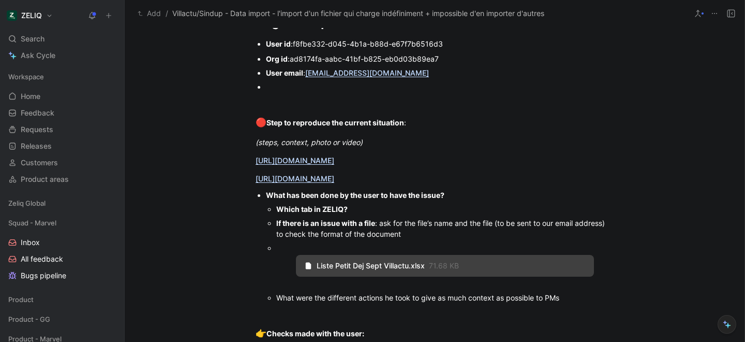
scroll to position [773, 0]
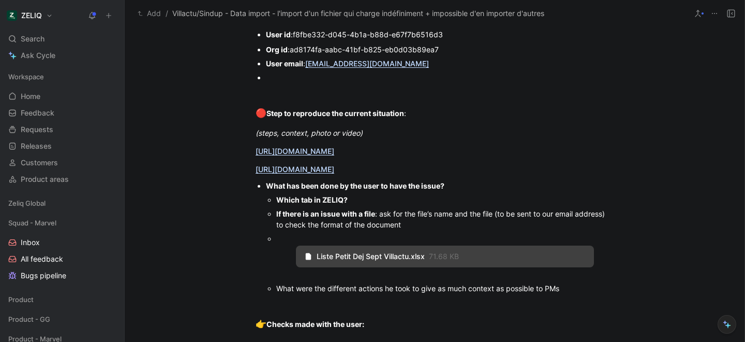
click at [372, 199] on div "Which tab in ZELIQ?" at bounding box center [444, 199] width 337 height 11
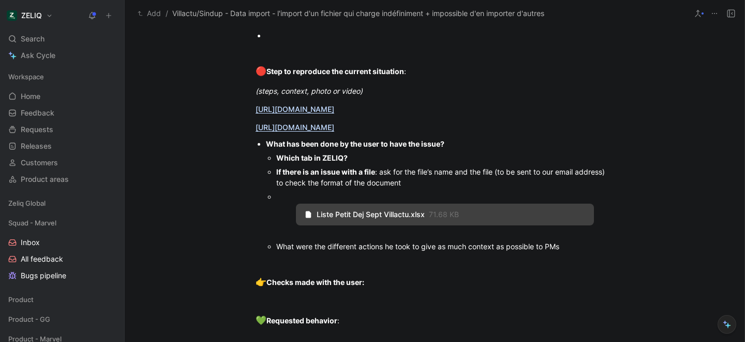
scroll to position [823, 0]
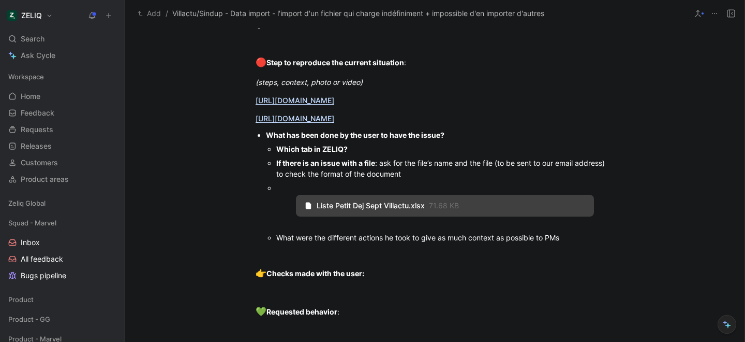
click at [599, 243] on p "What were the different actions he took to give as much context as possible to …" at bounding box center [444, 237] width 337 height 14
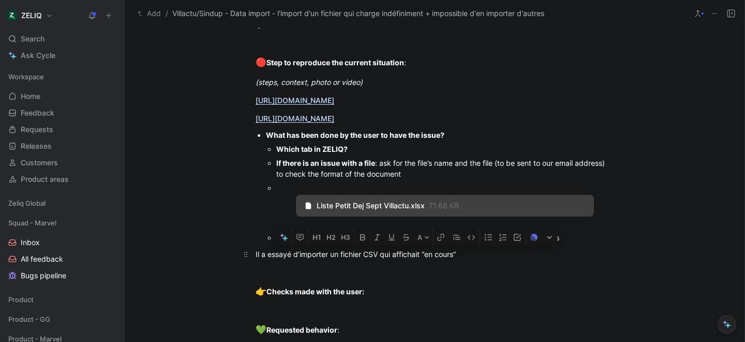
drag, startPoint x: 421, startPoint y: 254, endPoint x: 412, endPoint y: 254, distance: 8.8
click at [412, 254] on div "Il a essayé d’importer un fichier CSV qui affichait “en cours”" at bounding box center [435, 253] width 358 height 11
click at [460, 253] on div "Il a essayé d’importer un fichier CSV qui affiche “en cours”" at bounding box center [435, 253] width 358 height 11
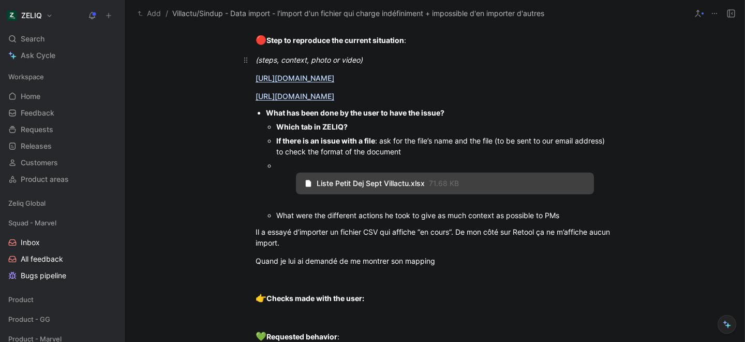
scroll to position [848, 0]
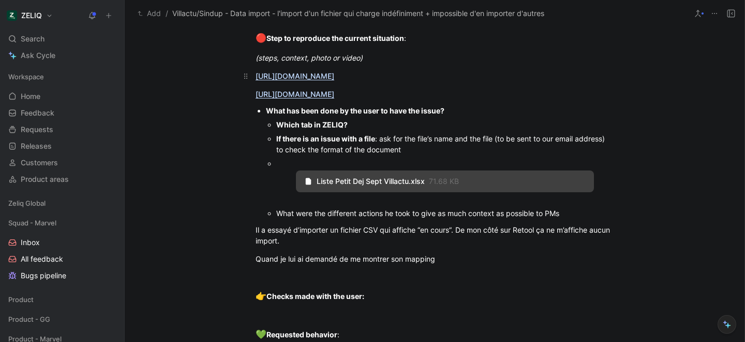
click at [296, 75] on link "https://app.birdie.so/library/3e8cf5ec-e8a7-4e80-a443-e8ddb999cf4a" at bounding box center [295, 75] width 79 height 9
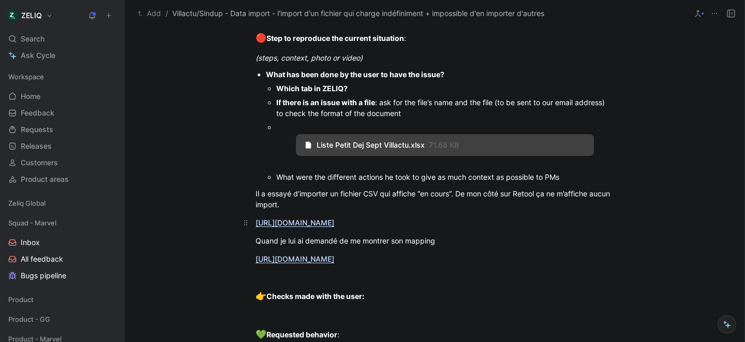
click at [279, 224] on link "https://app.birdie.so/library/f8edc7b3-b525-48e2-bd5d-eba7ead00733" at bounding box center [295, 222] width 79 height 9
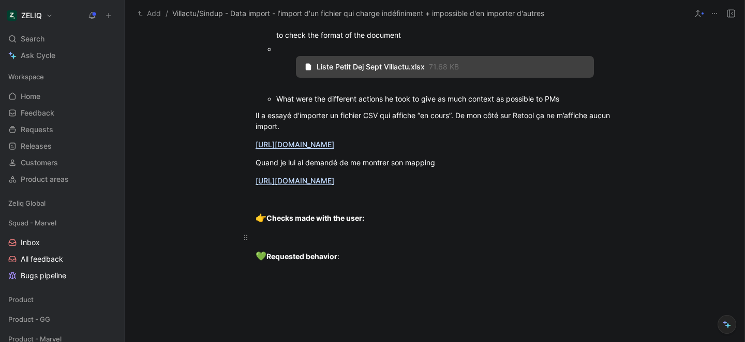
scroll to position [928, 0]
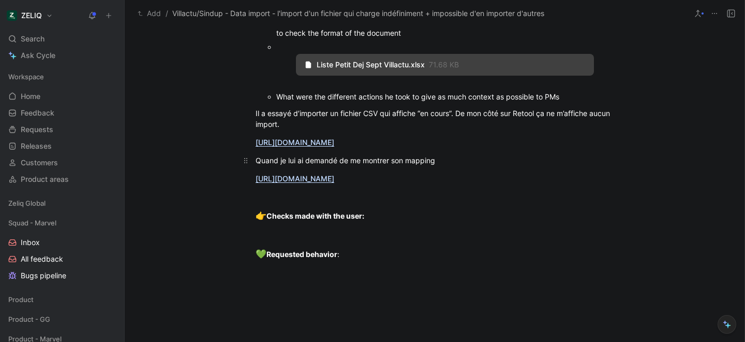
click at [448, 161] on div "Quand je lui ai demandé de me montrer son mapping" at bounding box center [435, 160] width 358 height 11
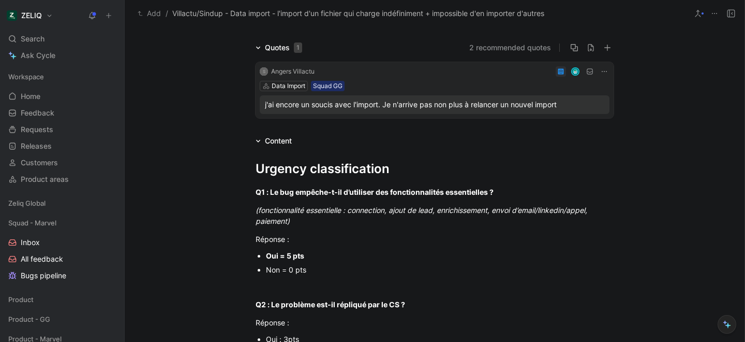
scroll to position [0, 0]
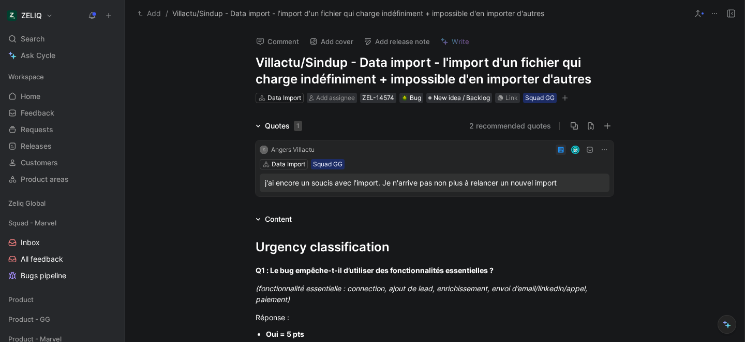
click at [334, 103] on div "Data Import Add assignee ZEL-14574 Bug New idea / Backlog Link Squad GG" at bounding box center [435, 98] width 360 height 12
click at [331, 99] on span "Add assignee" at bounding box center [335, 98] width 39 height 8
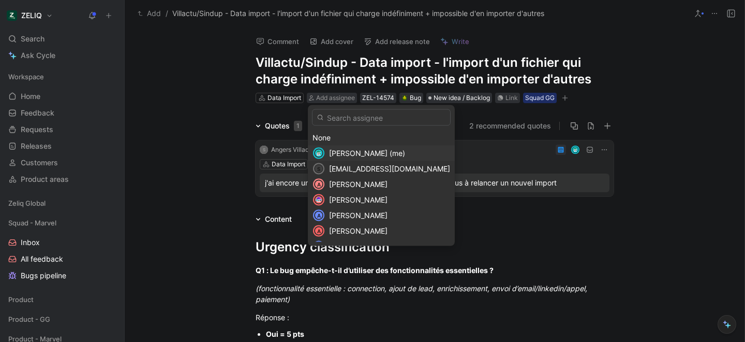
click at [341, 151] on span "Lucas Damoiseau (me)" at bounding box center [367, 153] width 76 height 9
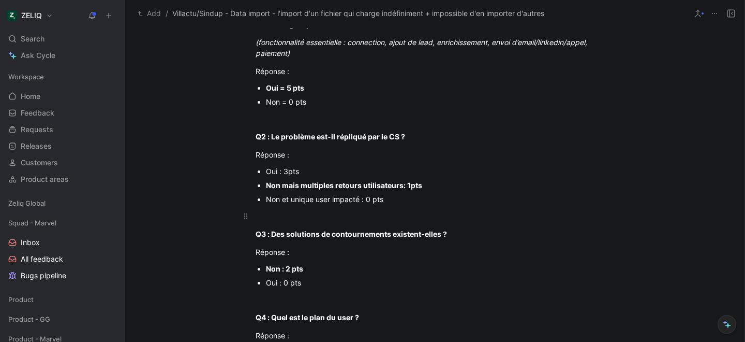
scroll to position [246, 0]
click at [283, 216] on div at bounding box center [435, 215] width 358 height 11
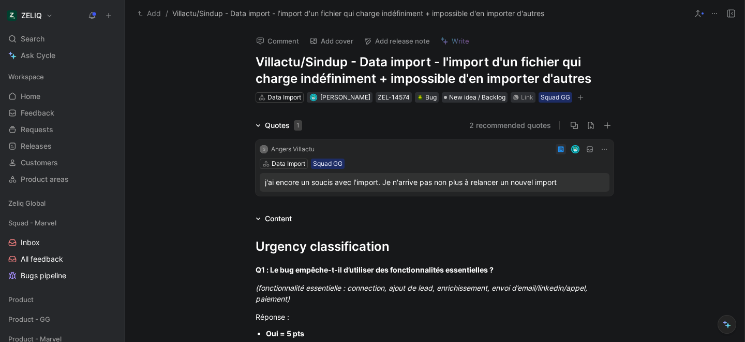
scroll to position [0, 0]
click at [584, 98] on icon "button" at bounding box center [581, 98] width 6 height 6
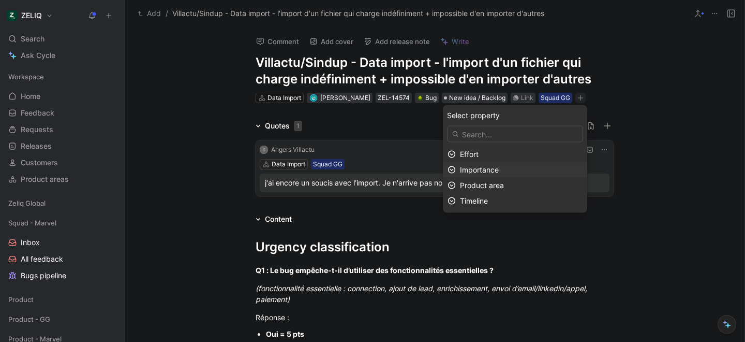
click at [495, 169] on span "Importance" at bounding box center [479, 169] width 39 height 9
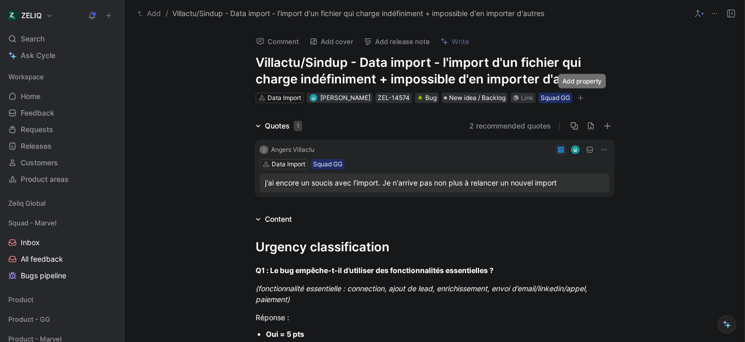
click at [583, 100] on icon "button" at bounding box center [581, 98] width 6 height 6
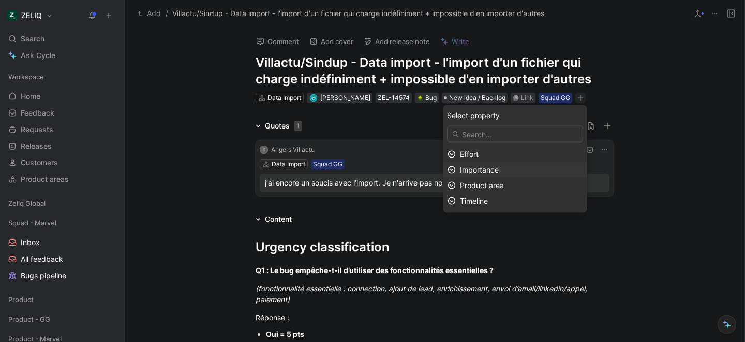
click at [496, 168] on span "Importance" at bounding box center [479, 169] width 39 height 9
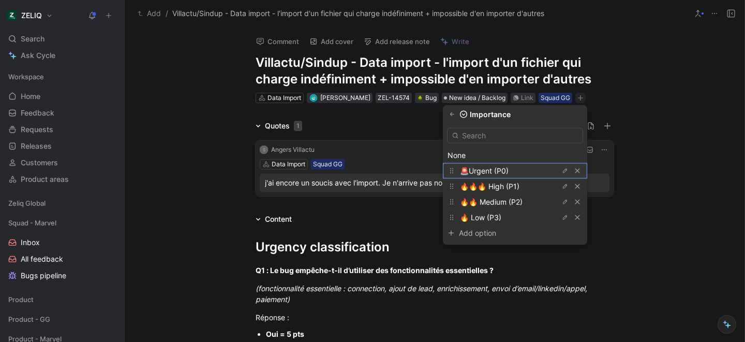
click at [492, 167] on span "🚨Urgent (P0)" at bounding box center [484, 170] width 49 height 9
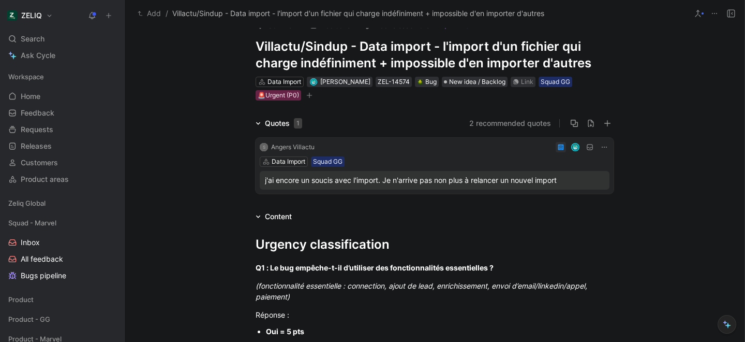
scroll to position [14, 0]
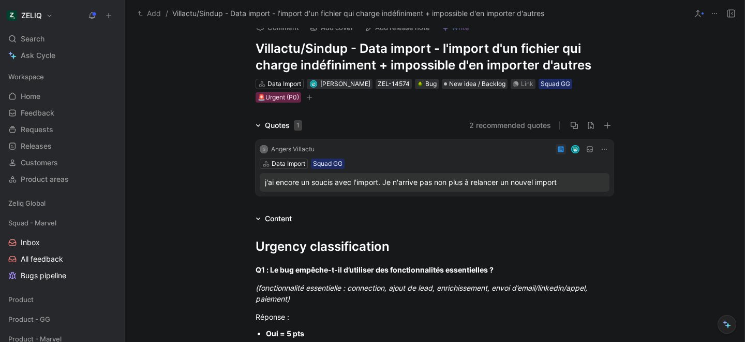
click at [279, 94] on div "🚨Urgent (P0)" at bounding box center [278, 97] width 41 height 10
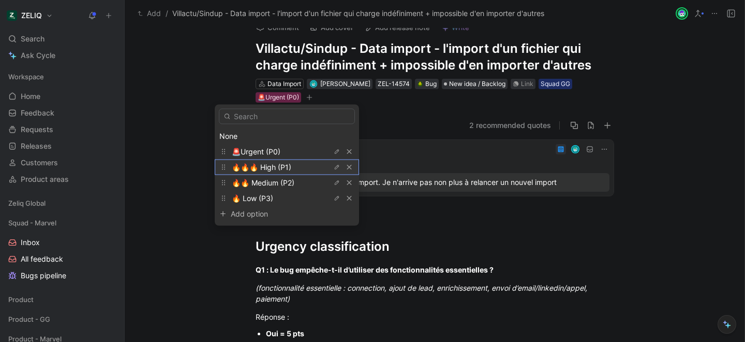
click at [254, 171] on span "🔥🔥🔥 High (P1)" at bounding box center [262, 167] width 60 height 9
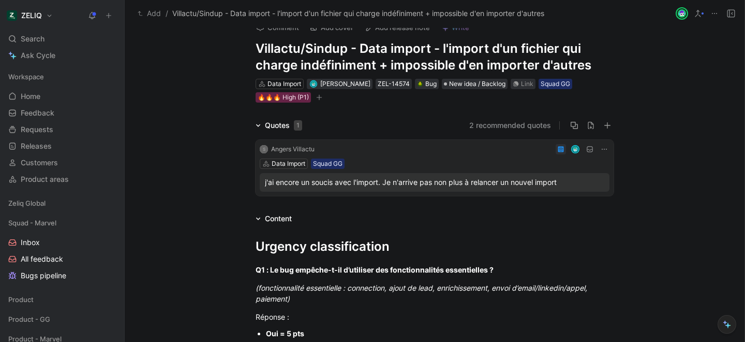
click at [201, 157] on div "Quotes 1 2 recommended quotes S Angers Villactu Data Import Squad GG j'ai encor…" at bounding box center [435, 159] width 620 height 81
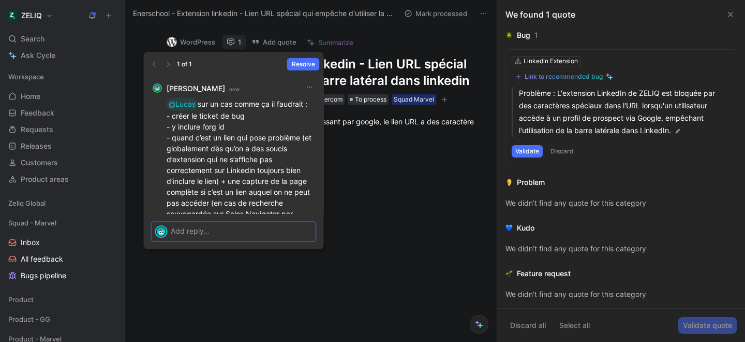
scroll to position [-46, 0]
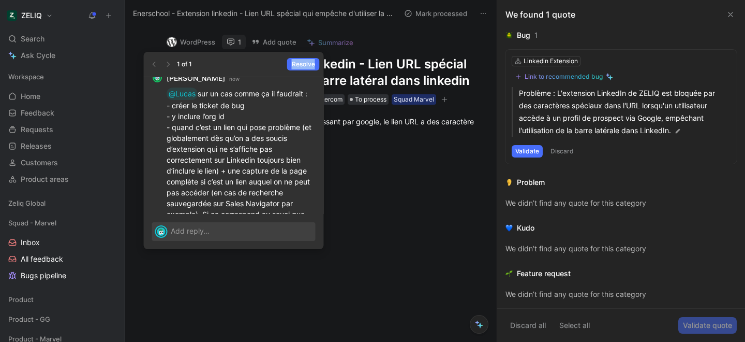
drag, startPoint x: 244, startPoint y: 64, endPoint x: 244, endPoint y: 69, distance: 5.2
click at [244, 69] on div "1 of 1 Resolve" at bounding box center [234, 64] width 180 height 25
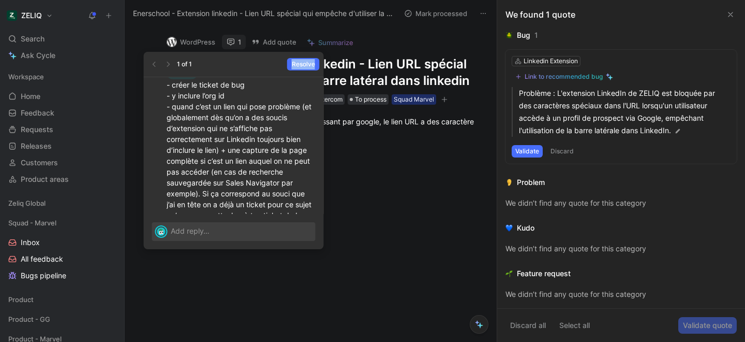
scroll to position [0, 0]
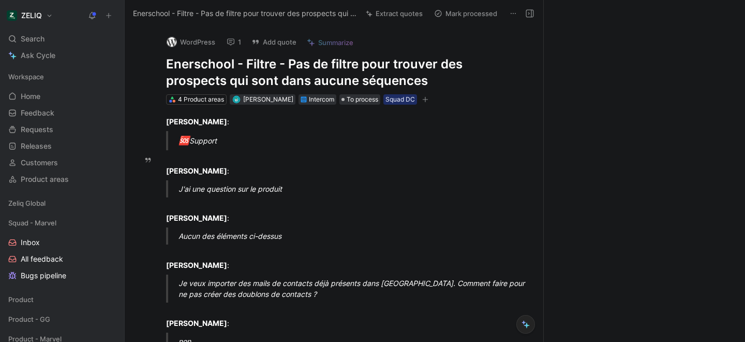
scroll to position [8, 0]
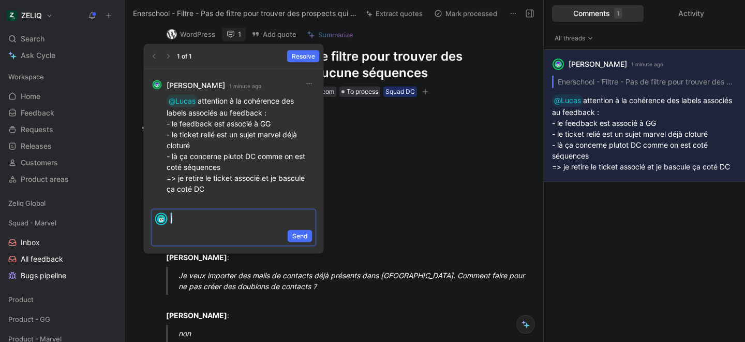
drag, startPoint x: 198, startPoint y: 219, endPoint x: 168, endPoint y: 219, distance: 30.0
click at [168, 219] on div "j" at bounding box center [234, 219] width 164 height 19
click at [306, 220] on p "Les filtres je les assigne en fonction de" at bounding box center [242, 218] width 142 height 11
drag, startPoint x: 305, startPoint y: 219, endPoint x: 171, endPoint y: 217, distance: 134.6
click at [171, 217] on p "Les filtres je les assigne en fonction de" at bounding box center [242, 218] width 142 height 11
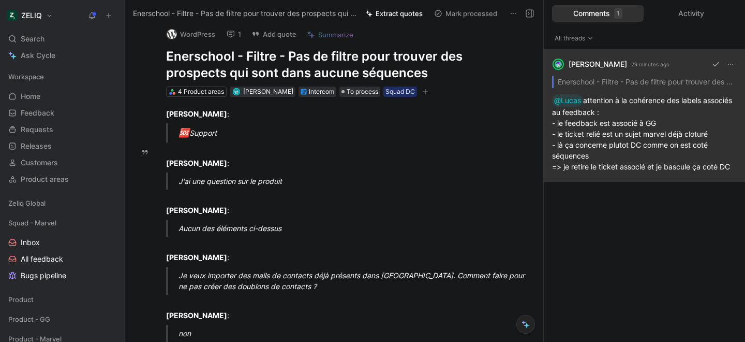
click at [628, 169] on div "[PERSON_NAME] 29 minutes ago Enerschool - Filtre - Pas de filtre pour trouver d…" at bounding box center [644, 116] width 201 height 132
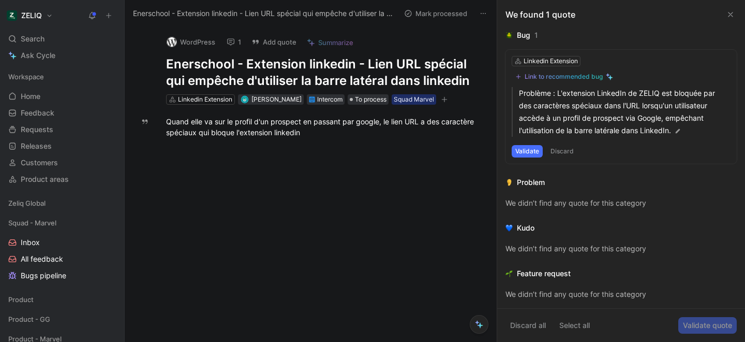
click at [236, 38] on button "1" at bounding box center [234, 42] width 24 height 14
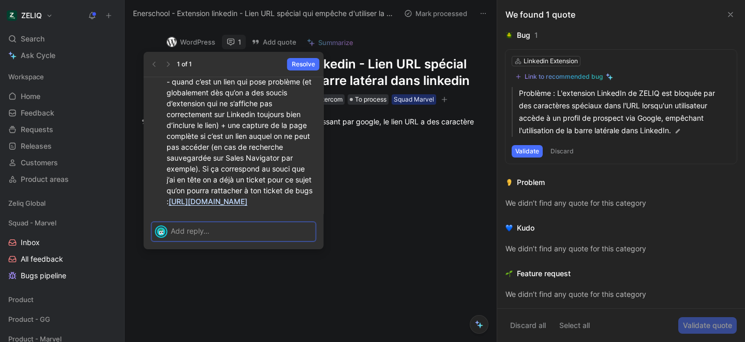
scroll to position [-82, 0]
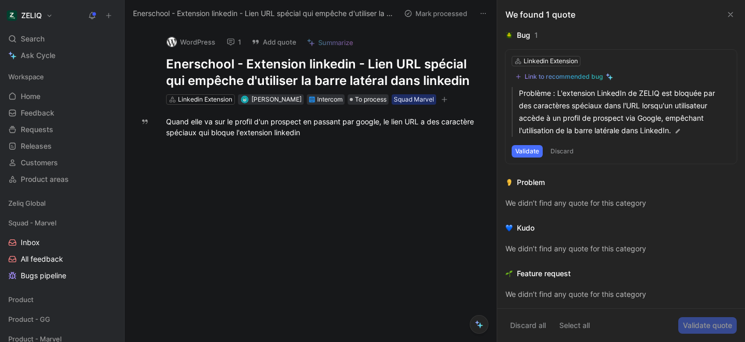
click at [528, 38] on div "Bug" at bounding box center [523, 35] width 13 height 12
click at [527, 39] on div "Bug" at bounding box center [523, 35] width 13 height 12
click at [540, 36] on div "Bug 1" at bounding box center [621, 35] width 231 height 12
click at [536, 36] on div "1" at bounding box center [537, 35] width 4 height 12
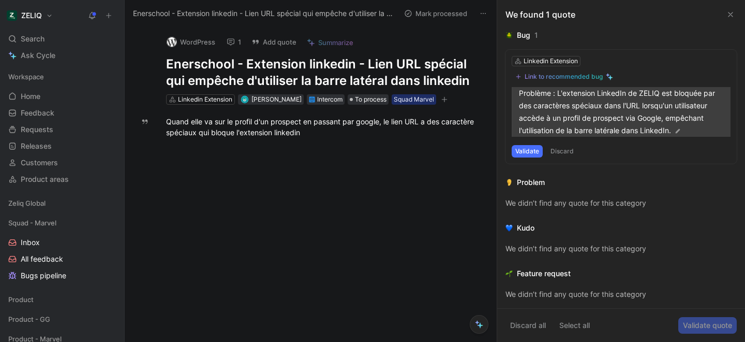
scroll to position [1, 0]
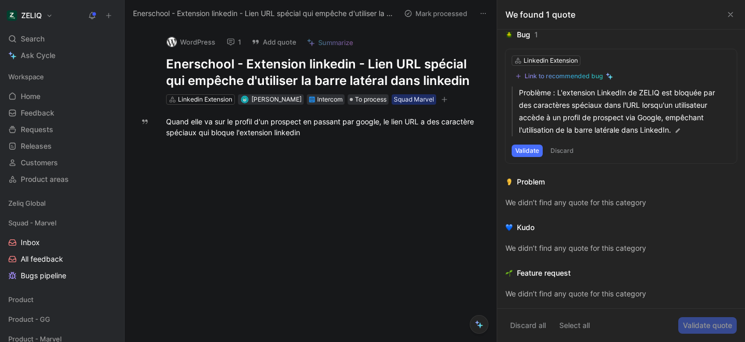
click at [536, 152] on button "Validate" at bounding box center [527, 150] width 31 height 12
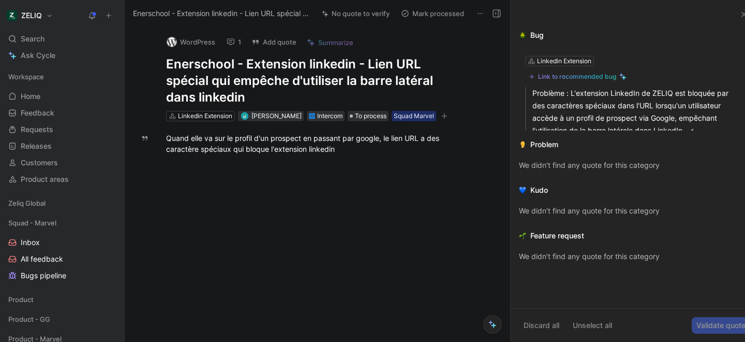
scroll to position [0, 0]
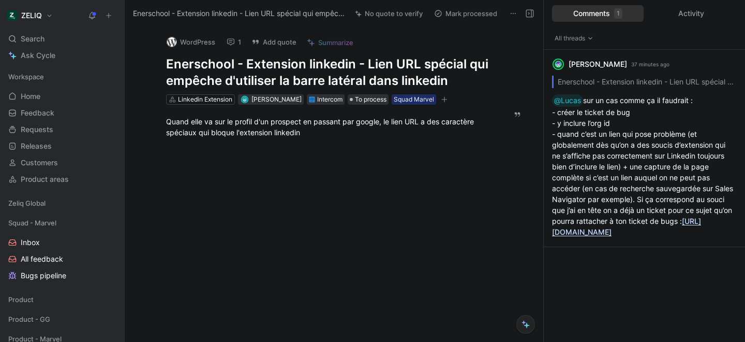
drag, startPoint x: 166, startPoint y: 60, endPoint x: 463, endPoint y: 79, distance: 298.2
click at [463, 79] on h1 "Enerschool - Extension linkedin - Lien URL spécial qui empêche d'utiliser la ba…" at bounding box center [329, 72] width 326 height 33
copy h1 "Enerschool - Extension linkedin - Lien URL spécial qui empêche d'utiliser la ba…"
click at [22, 43] on span "Search" at bounding box center [33, 39] width 24 height 12
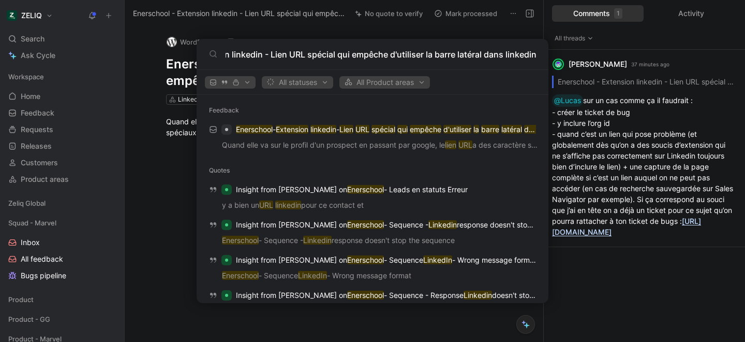
type input "Enerschool - Extension linkedin - Lien URL spécial qui empêche d'utiliser la ba…"
click at [165, 167] on body "ZELIQ Search ⌘ K Ask Cycle Workspace Home G then H Feedback G then F Requests G…" at bounding box center [372, 171] width 745 height 342
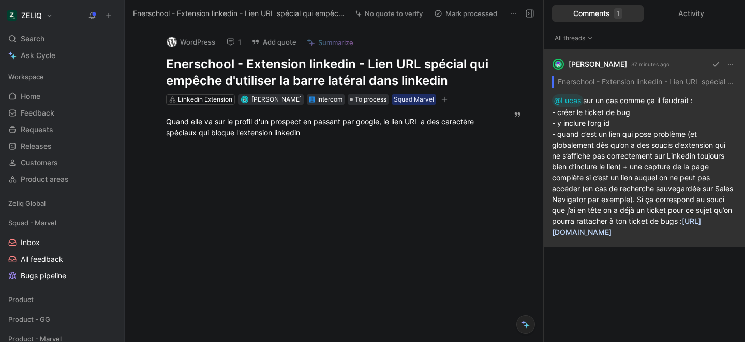
click at [644, 231] on div "[PERSON_NAME] 37 minutes ago Enerschool - Extension linkedin - Lien URL spécial…" at bounding box center [644, 148] width 201 height 197
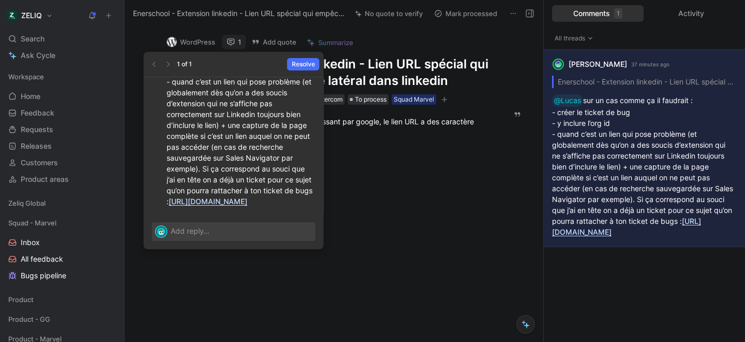
click at [247, 197] on link "https://linear.app/getheroes/issue/MA-4137/bug-extension-ko-when-links-include-…" at bounding box center [208, 201] width 79 height 9
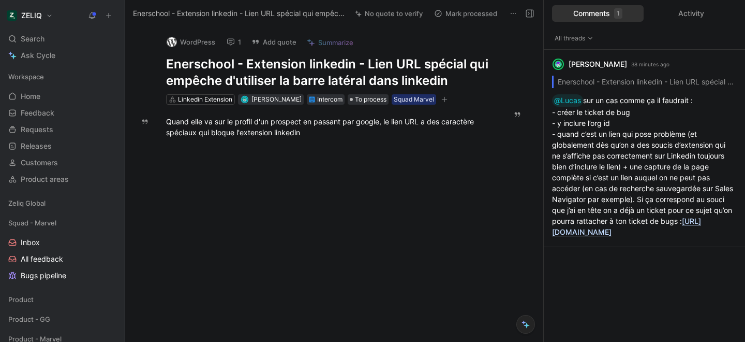
drag, startPoint x: 167, startPoint y: 65, endPoint x: 447, endPoint y: 83, distance: 280.1
click at [447, 83] on h1 "Enerschool - Extension linkedin - Lien URL spécial qui empêche d'utiliser la ba…" at bounding box center [329, 72] width 326 height 33
copy h1 "Enerschool - Extension linkedin - Lien URL spécial qui empêche d'utiliser la ba…"
click at [270, 43] on button "Add quote" at bounding box center [274, 42] width 54 height 14
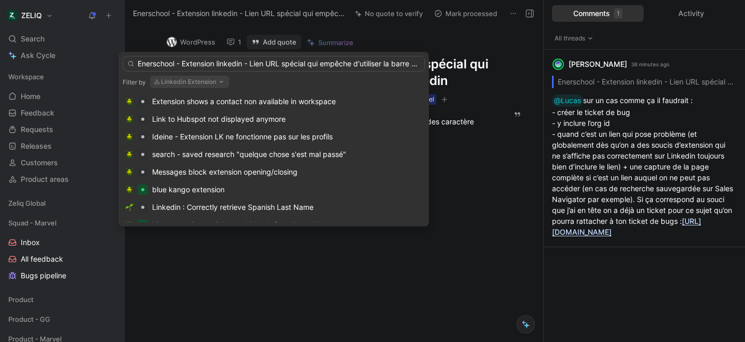
scroll to position [0, 65]
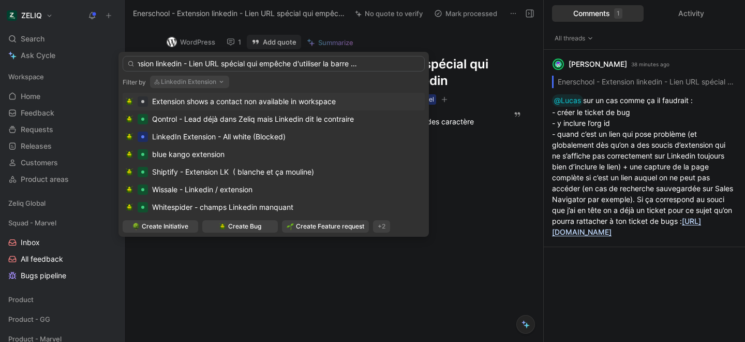
type input "Enerschool - Extension linkedin - Lien URL spécial qui empêche d'utiliser la ba…"
click at [189, 101] on span "Extension shows a contact non available in workspace" at bounding box center [244, 101] width 184 height 9
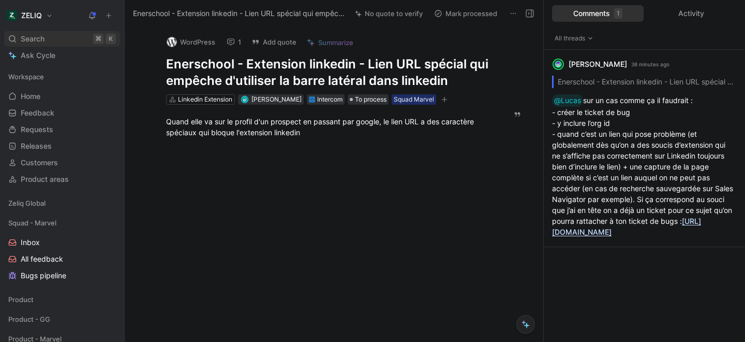
click at [61, 37] on div "Search ⌘ K" at bounding box center [62, 39] width 116 height 16
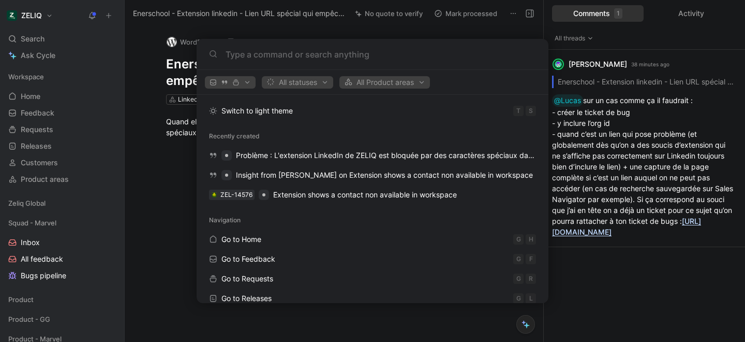
click at [159, 212] on body "ZELIQ Search ⌘ K Ask Cycle Workspace Home G then H Feedback G then F Requests G…" at bounding box center [372, 171] width 745 height 342
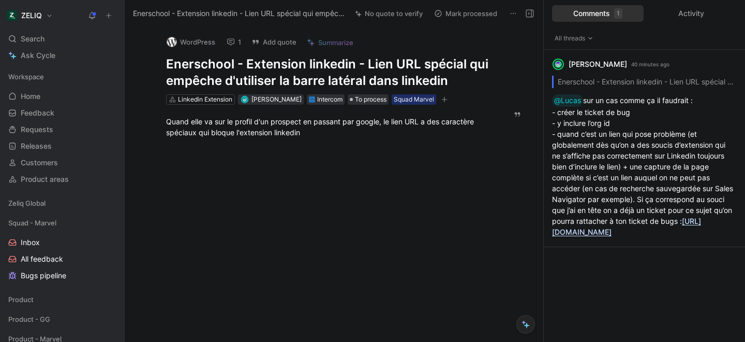
drag, startPoint x: 168, startPoint y: 63, endPoint x: 481, endPoint y: 90, distance: 314.3
click at [481, 90] on div "WordPress 1 Add quote Summarize Enerschool - Extension linkedin - Lien URL spéc…" at bounding box center [328, 66] width 365 height 79
copy h1 "Enerschool - Extension linkedin - Lien URL spécial qui empêche d'utiliser la ba…"
click at [282, 45] on button "Add quote" at bounding box center [274, 42] width 54 height 14
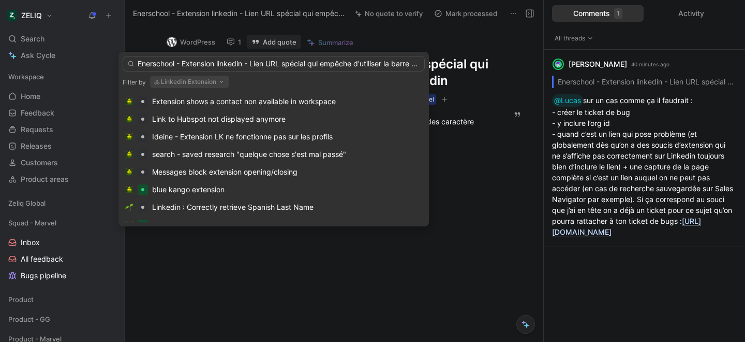
scroll to position [0, 65]
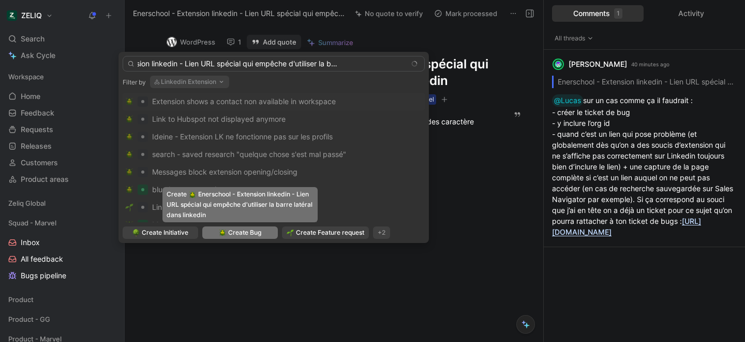
type input "Enerschool - Extension linkedin - Lien URL spécial qui empêche d'utiliser la ba…"
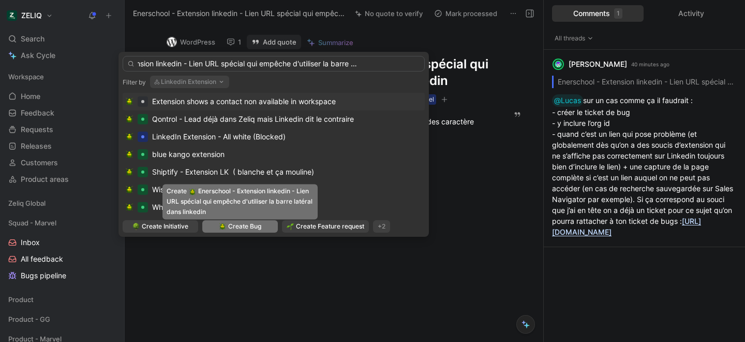
click at [230, 237] on body "ZELIQ Search ⌘ K Ask Cycle Workspace Home G then H Feedback G then F Requests G…" at bounding box center [372, 171] width 745 height 342
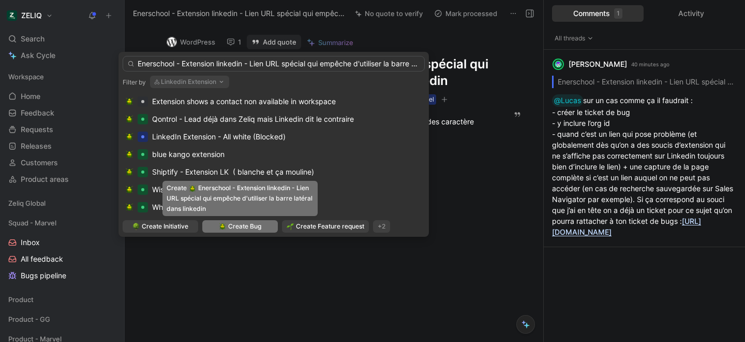
click at [259, 226] on span "Create Bug" at bounding box center [244, 226] width 33 height 10
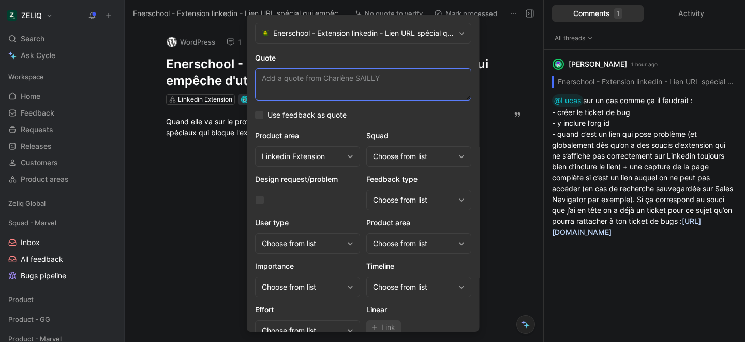
click at [350, 85] on textarea "Quote" at bounding box center [363, 84] width 216 height 32
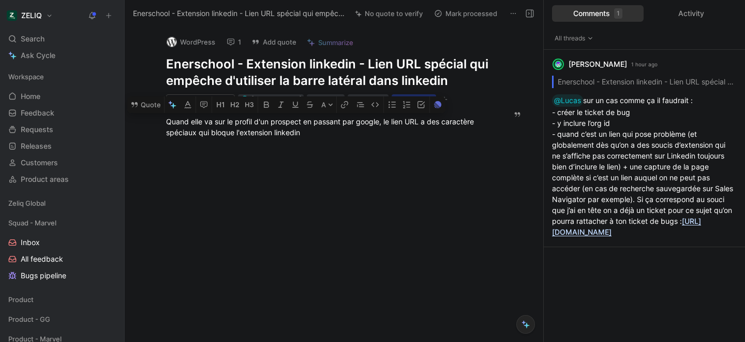
drag, startPoint x: 166, startPoint y: 122, endPoint x: 317, endPoint y: 144, distance: 152.3
click at [317, 144] on div "Quand elle va sur le profil d'un prospect en passant par google, le lien URL a …" at bounding box center [328, 127] width 365 height 45
click at [155, 108] on button "Quote" at bounding box center [145, 104] width 37 height 17
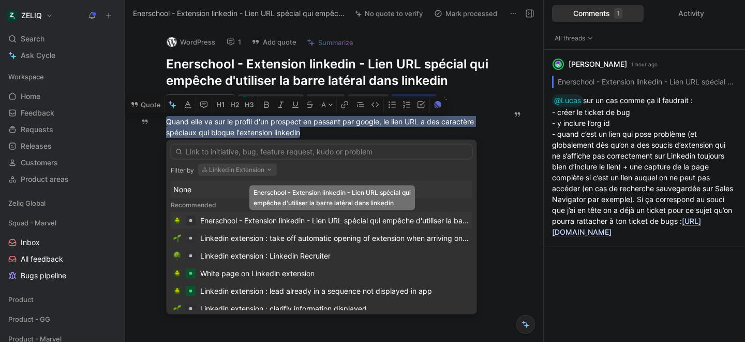
click at [326, 221] on div "Enerschool - Extension linkedin - Lien URL spécial qui empêche d'utiliser la ba…" at bounding box center [335, 220] width 270 height 12
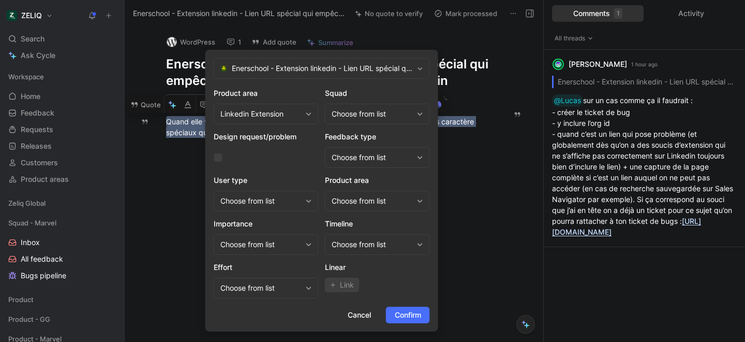
click at [372, 115] on div "Choose from list" at bounding box center [372, 114] width 81 height 12
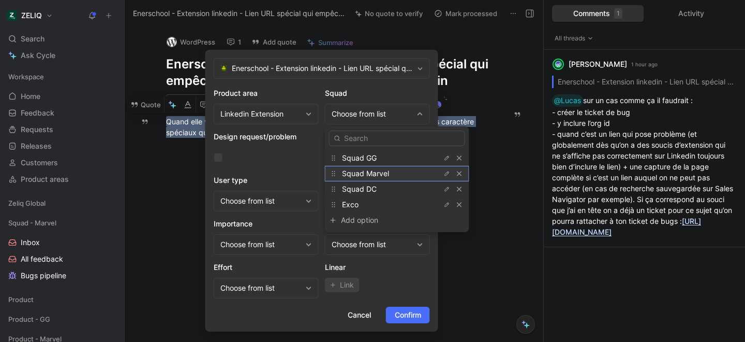
click at [377, 177] on span "Squad Marvel" at bounding box center [365, 173] width 47 height 9
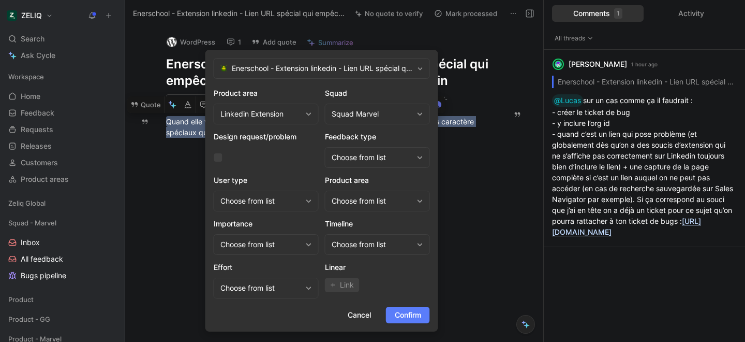
click at [419, 315] on span "Confirm" at bounding box center [408, 314] width 26 height 12
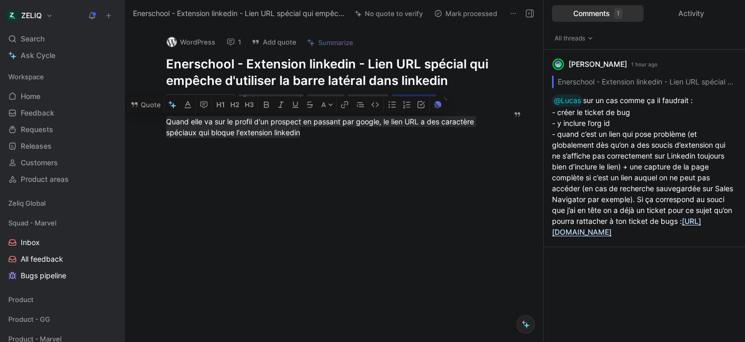
click at [413, 196] on div at bounding box center [328, 200] width 365 height 102
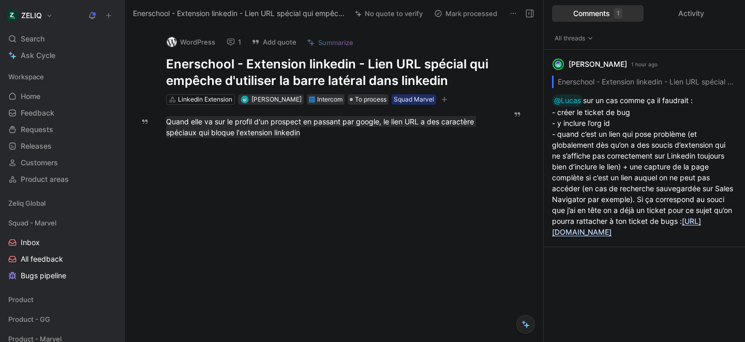
click at [364, 76] on h1 "Enerschool - Extension linkedin - Lien URL spécial qui empêche d'utiliser la ba…" at bounding box center [329, 72] width 326 height 33
click at [364, 77] on h1 "Enerschool - Extension linkedin - Lien URL spécial qui empêche d'utiliser la ba…" at bounding box center [329, 72] width 326 height 33
copy h1 "Enerschool - Extension linkedin - Lien URL spécial qui empêche d'utiliser la ba…"
click at [25, 40] on span "Search" at bounding box center [33, 39] width 24 height 12
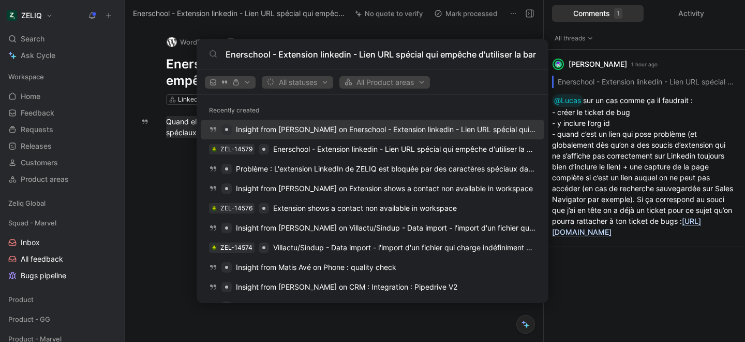
scroll to position [0, 89]
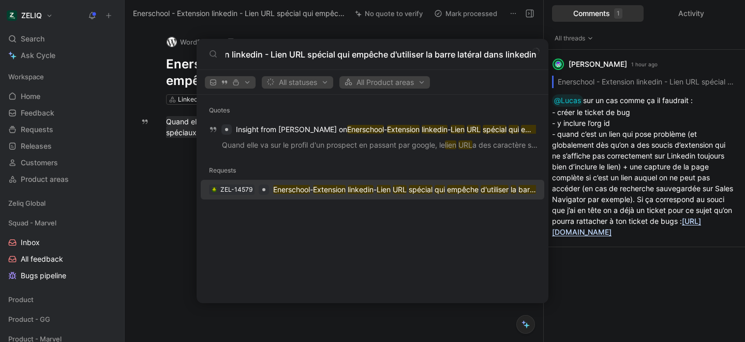
type input "Enerschool - Extension linkedin - Lien URL spécial qui empêche d'utiliser la ba…"
click at [287, 193] on mark "Enerschool" at bounding box center [291, 189] width 37 height 9
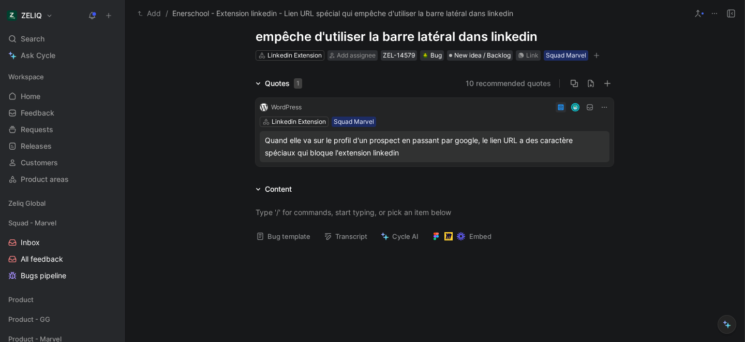
scroll to position [152, 0]
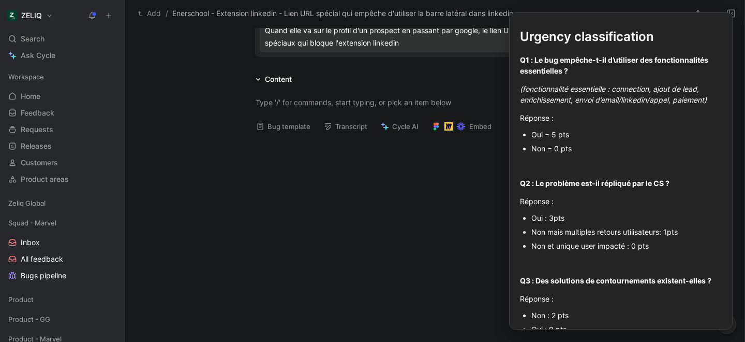
click at [285, 126] on button "Bug template" at bounding box center [284, 126] width 64 height 14
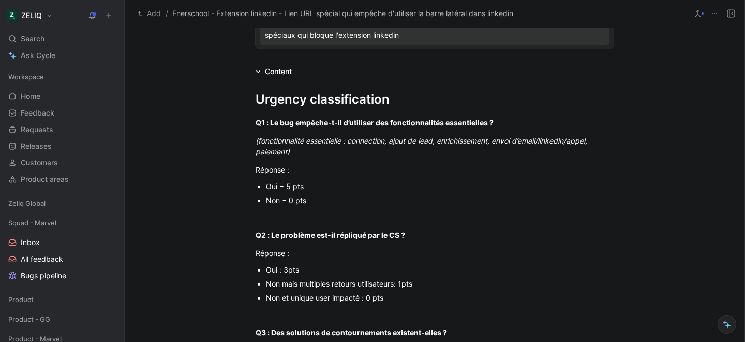
scroll to position [160, 0]
drag, startPoint x: 303, startPoint y: 187, endPoint x: 264, endPoint y: 184, distance: 38.9
click at [266, 184] on div "Oui = 5 pts" at bounding box center [440, 185] width 348 height 11
drag, startPoint x: 296, startPoint y: 269, endPoint x: 262, endPoint y: 267, distance: 33.2
click at [262, 267] on ul "Oui : 3pts Non mais multiples retours utilisateurs: 1pts Non et unique user imp…" at bounding box center [434, 283] width 397 height 42
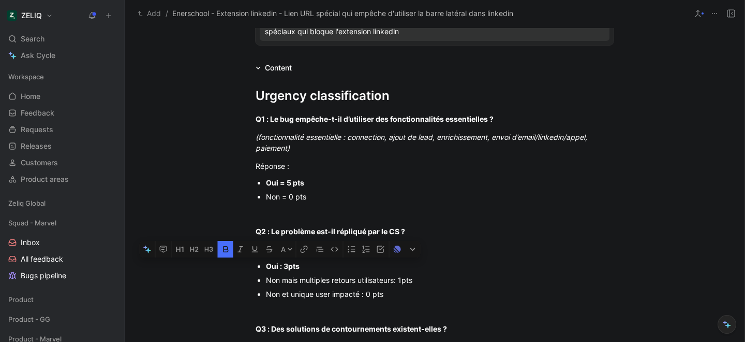
scroll to position [170, 0]
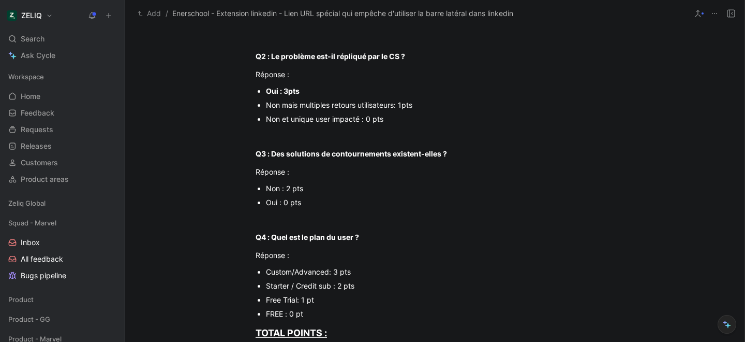
scroll to position [345, 0]
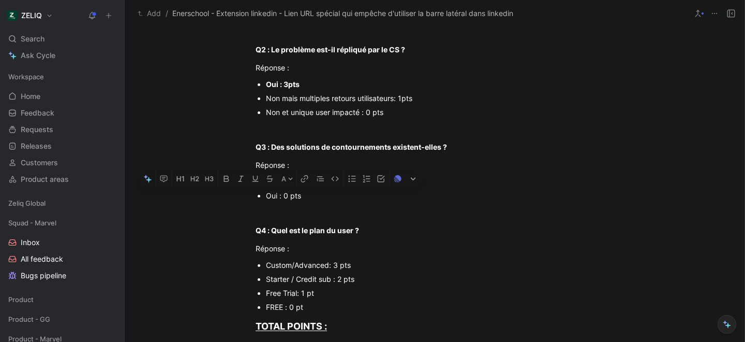
drag, startPoint x: 300, startPoint y: 196, endPoint x: 264, endPoint y: 193, distance: 35.8
click at [262, 194] on ul "Non : 2 pts Oui : 0 pts" at bounding box center [434, 188] width 397 height 28
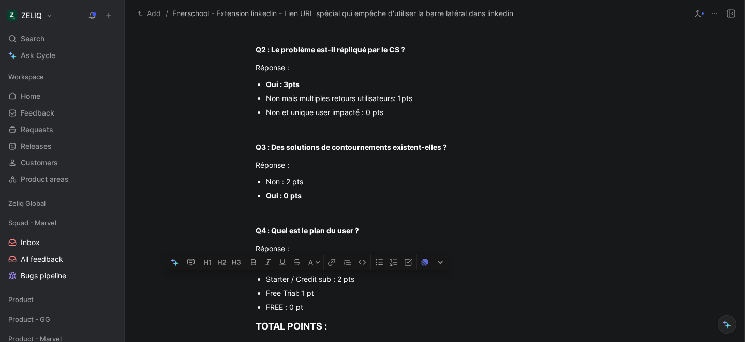
drag, startPoint x: 352, startPoint y: 279, endPoint x: 254, endPoint y: 275, distance: 98.4
click at [253, 277] on ul "Custom/Advanced: 3 pts Starter / Credit sub : 2 pts Free Trial: 1 pt FREE : 0 pt" at bounding box center [434, 286] width 397 height 56
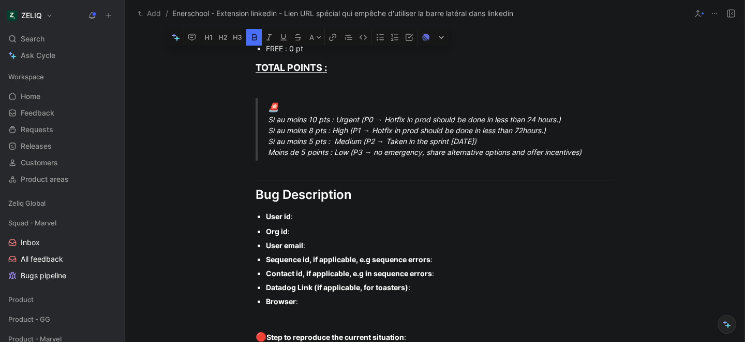
scroll to position [613, 0]
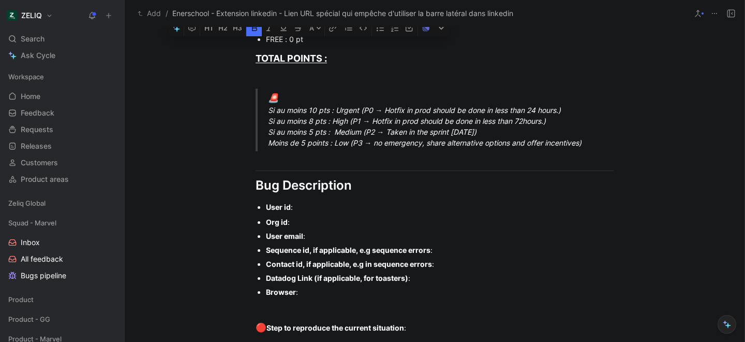
click at [329, 208] on div "User id :" at bounding box center [440, 206] width 348 height 11
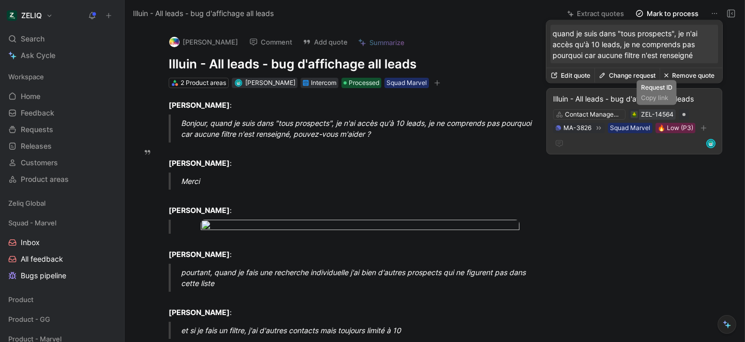
click at [650, 115] on div "ZEL-14564" at bounding box center [657, 114] width 33 height 10
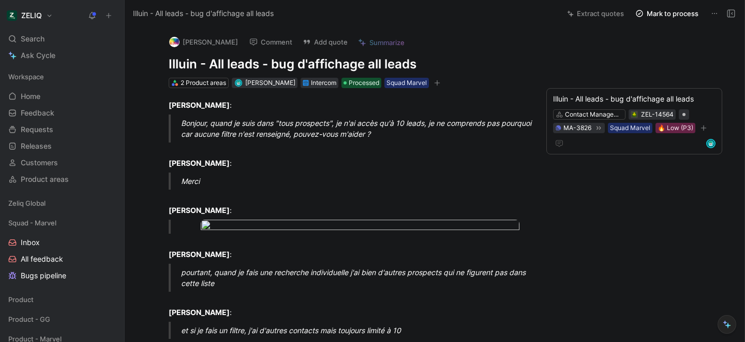
click at [251, 66] on h1 "Illuin - All leads - bug d'affichage all leads" at bounding box center [348, 64] width 358 height 17
copy h1 "Illuin - All leads - bug d'affichage all leads"
click at [307, 39] on button "Add quote" at bounding box center [325, 42] width 54 height 14
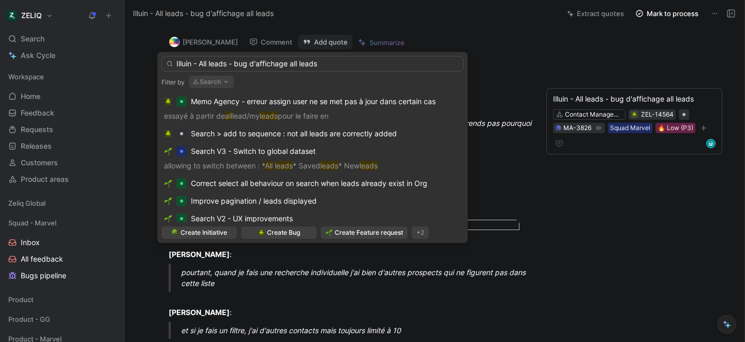
type input "Illuin - All leads - bug d'affichage all leads"
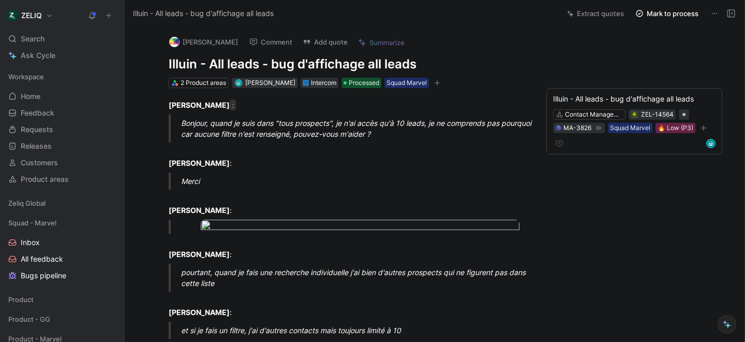
scroll to position [1, 0]
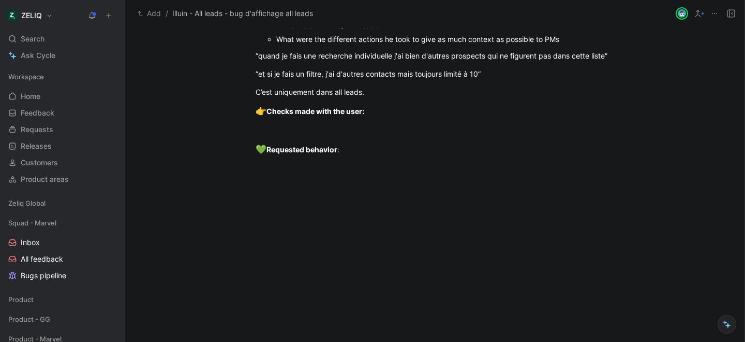
scroll to position [950, 0]
click at [509, 79] on div "“et si je fais un filtre, j'ai d'autres contacts mais toujours limité à 10”" at bounding box center [435, 73] width 358 height 11
click at [397, 97] on div "C’est uniquement dans all leads." at bounding box center [435, 91] width 358 height 11
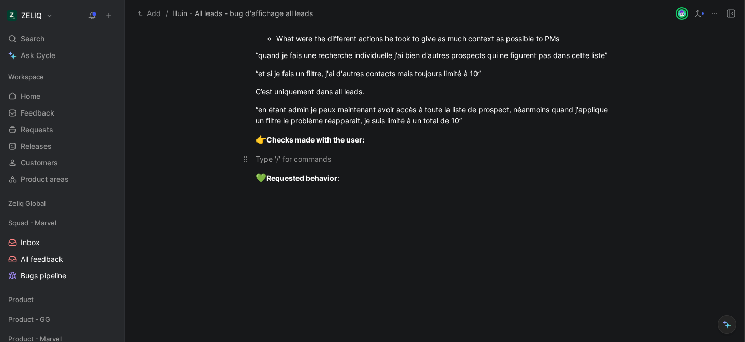
click at [481, 167] on p at bounding box center [434, 158] width 397 height 17
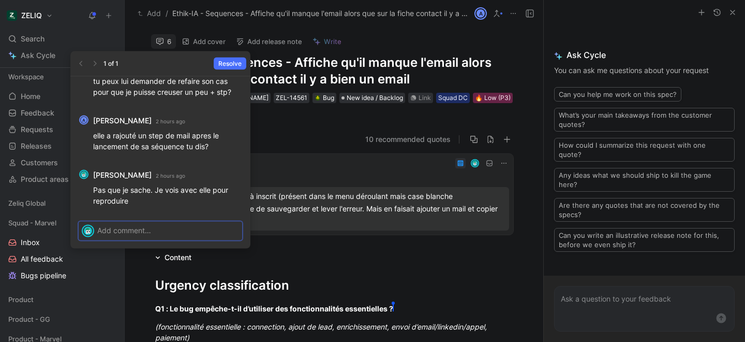
scroll to position [61, 0]
